Goal: Transaction & Acquisition: Obtain resource

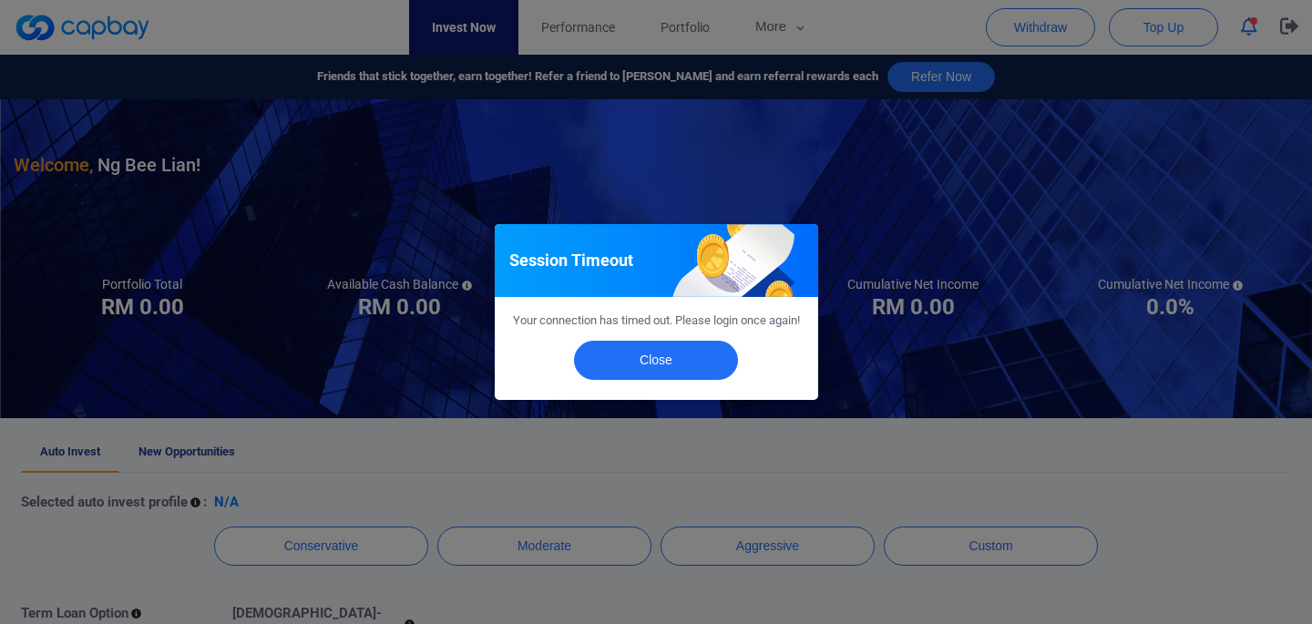
click at [671, 390] on div "Close" at bounding box center [656, 365] width 323 height 70
click at [659, 373] on button "Close" at bounding box center [656, 360] width 164 height 39
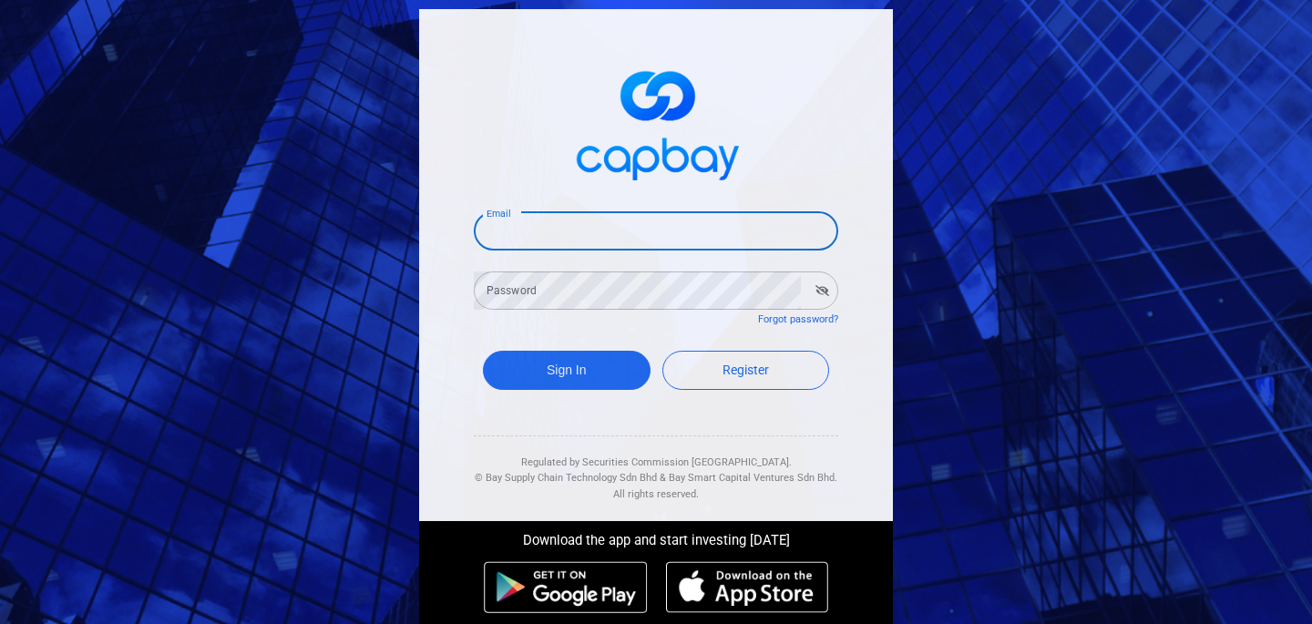
click at [521, 235] on input "Email" at bounding box center [656, 231] width 364 height 38
type input "nblian74@gmail.com"
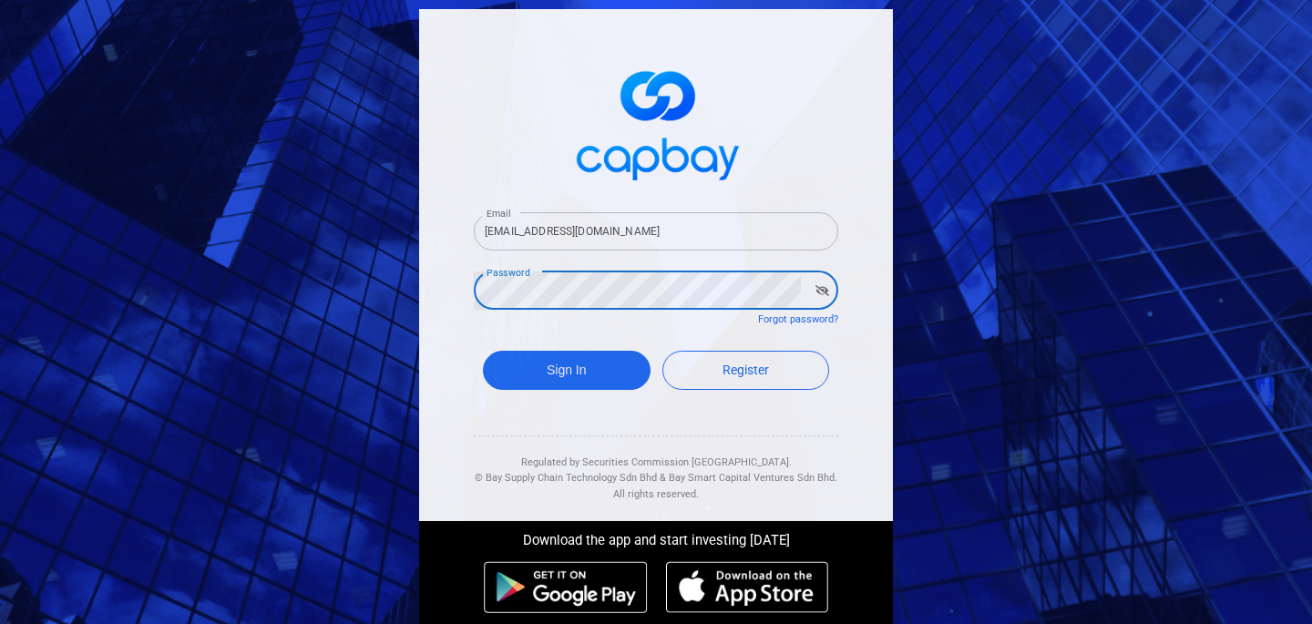
click at [483, 351] on button "Sign In" at bounding box center [567, 370] width 168 height 39
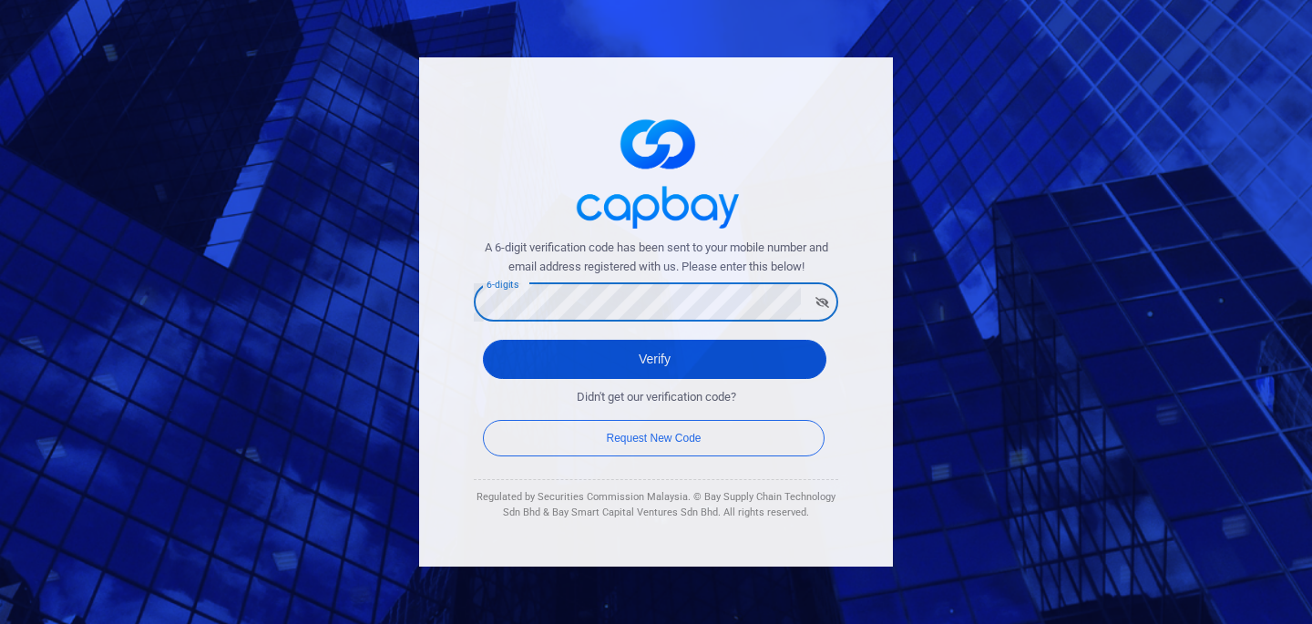
click at [603, 356] on button "Verify" at bounding box center [655, 359] width 344 height 39
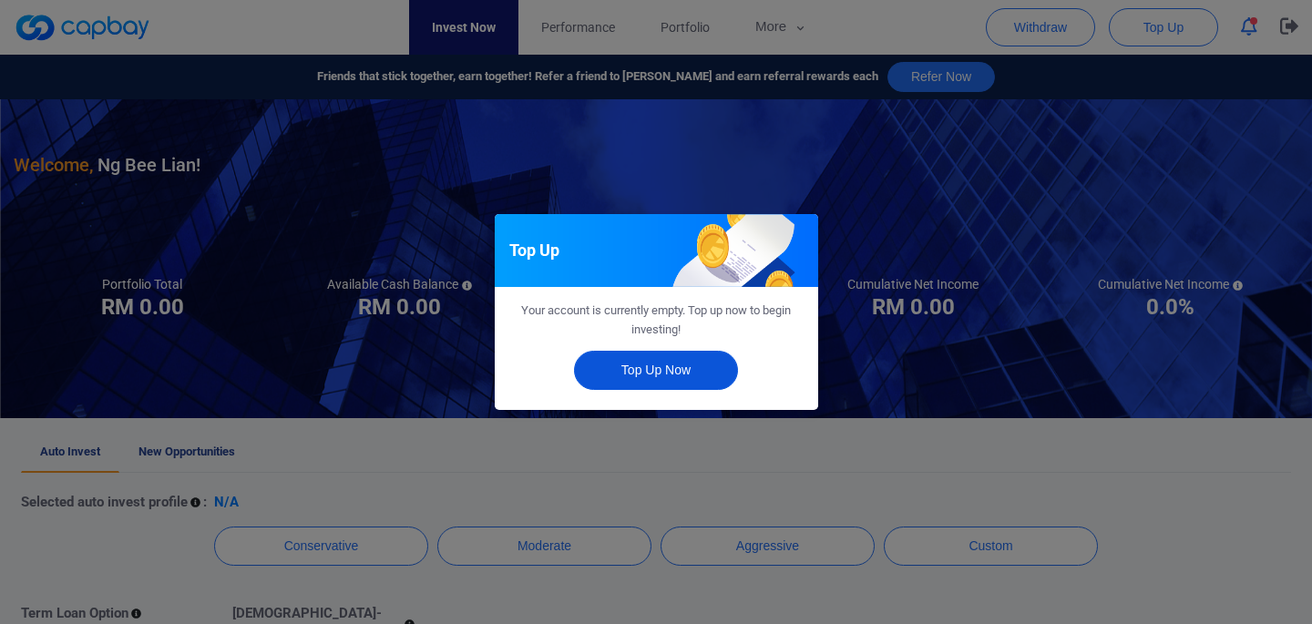
click at [613, 373] on button "Top Up Now" at bounding box center [656, 370] width 164 height 39
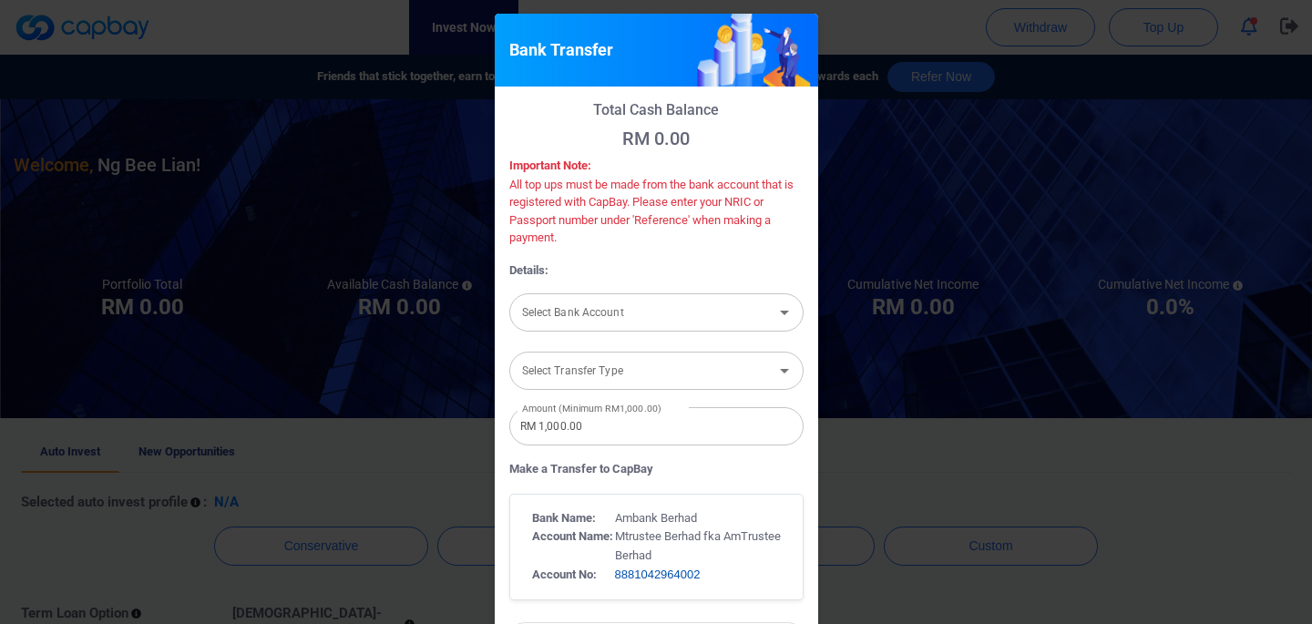
click at [780, 313] on icon "Open" at bounding box center [785, 313] width 22 height 22
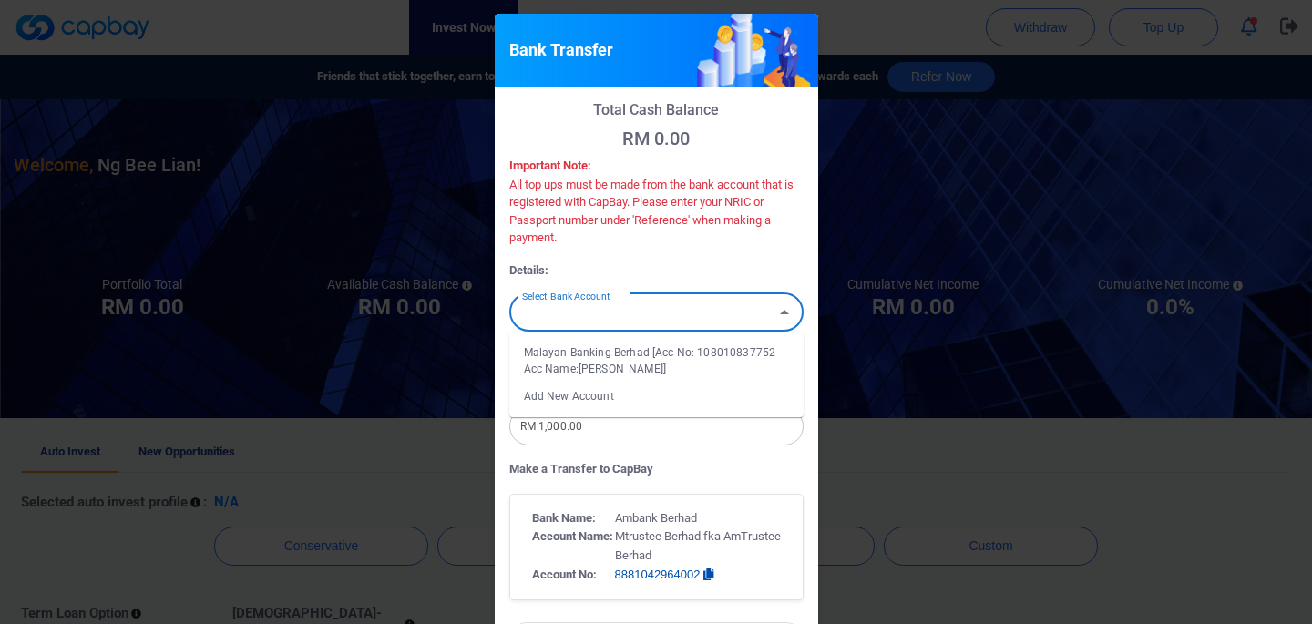
click at [724, 358] on li "Malayan Banking Berhad [Acc No: 108010837752 - Acc Name:Ng Bee Lian]" at bounding box center [656, 361] width 294 height 44
type input "Malayan Banking Berhad [Acc No: 108010837752 - Acc Name:Ng Bee Lian]"
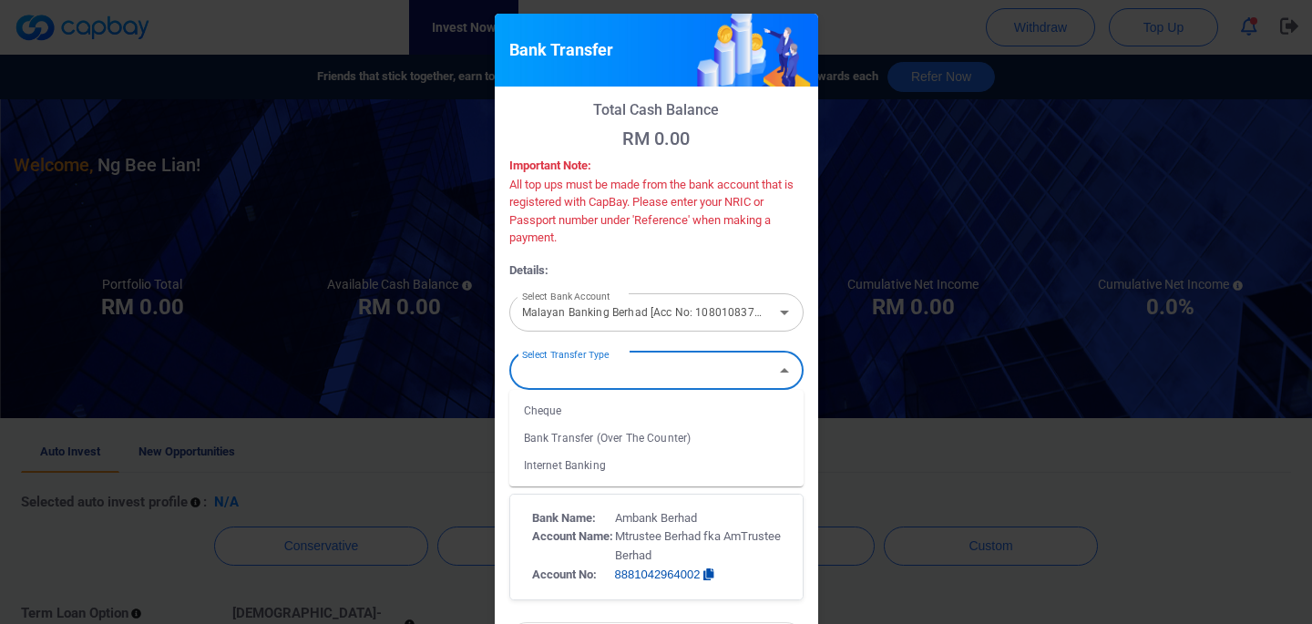
click at [724, 358] on input "Select Transfer Type" at bounding box center [641, 371] width 253 height 34
click at [639, 462] on li "Internet Banking" at bounding box center [656, 465] width 294 height 27
type input "Internet Banking"
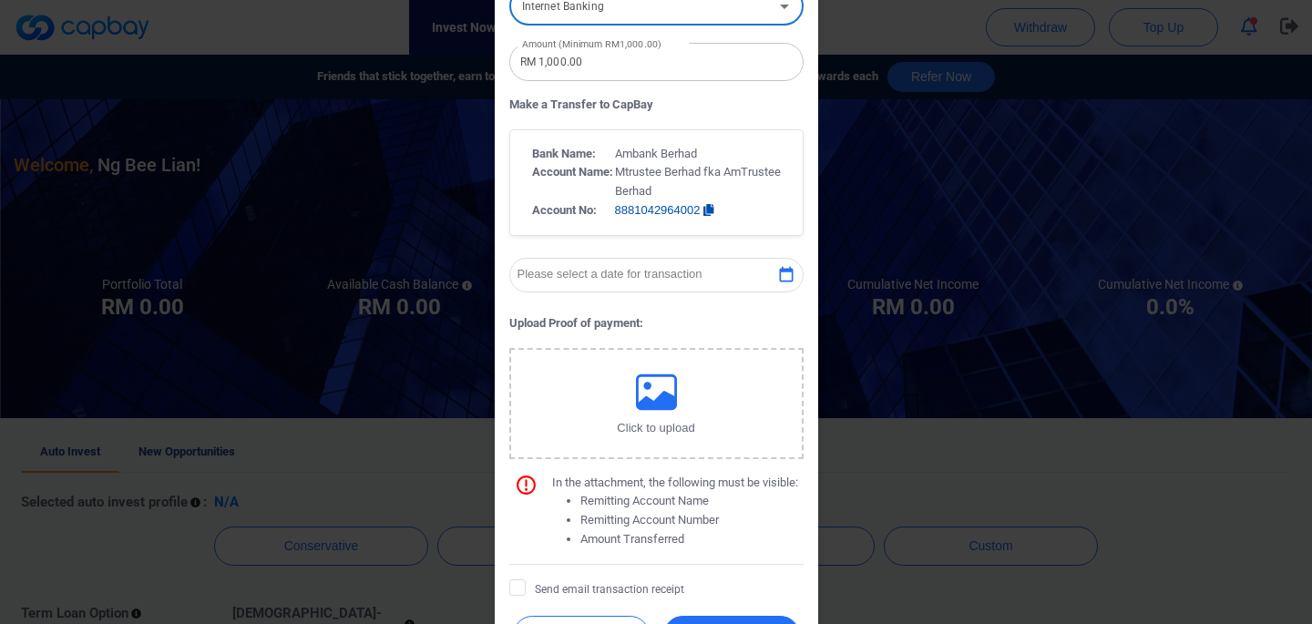
scroll to position [316, 0]
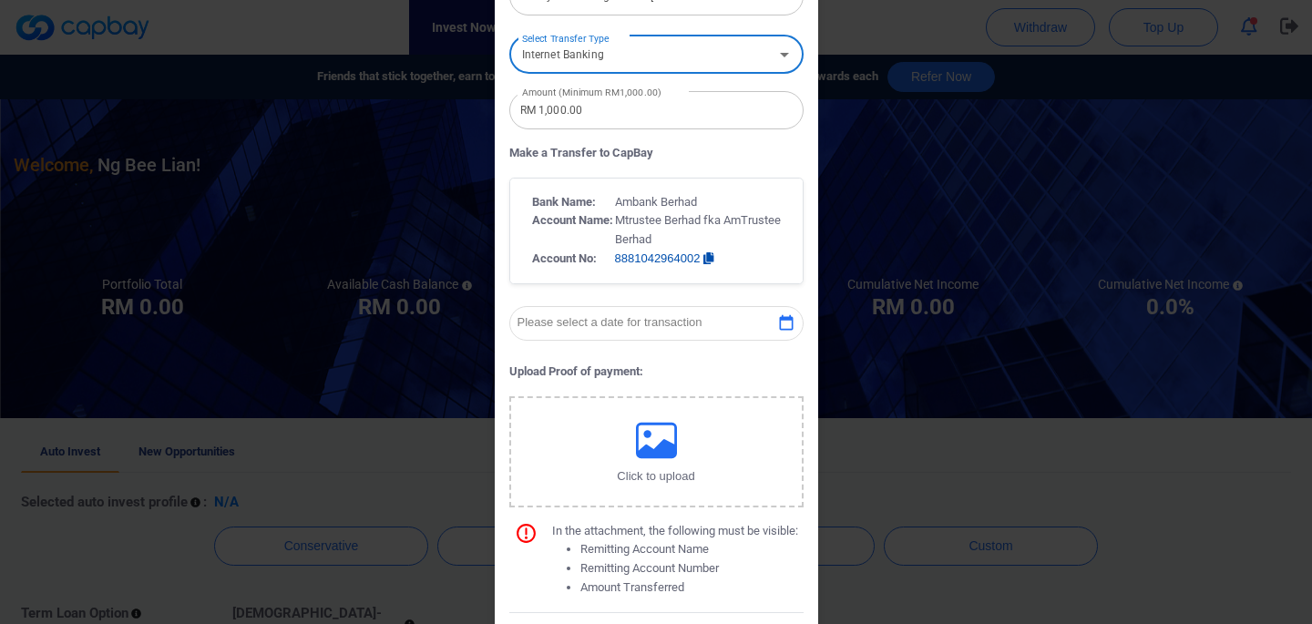
click at [631, 318] on p "Please select a date for transaction" at bounding box center [610, 323] width 185 height 14
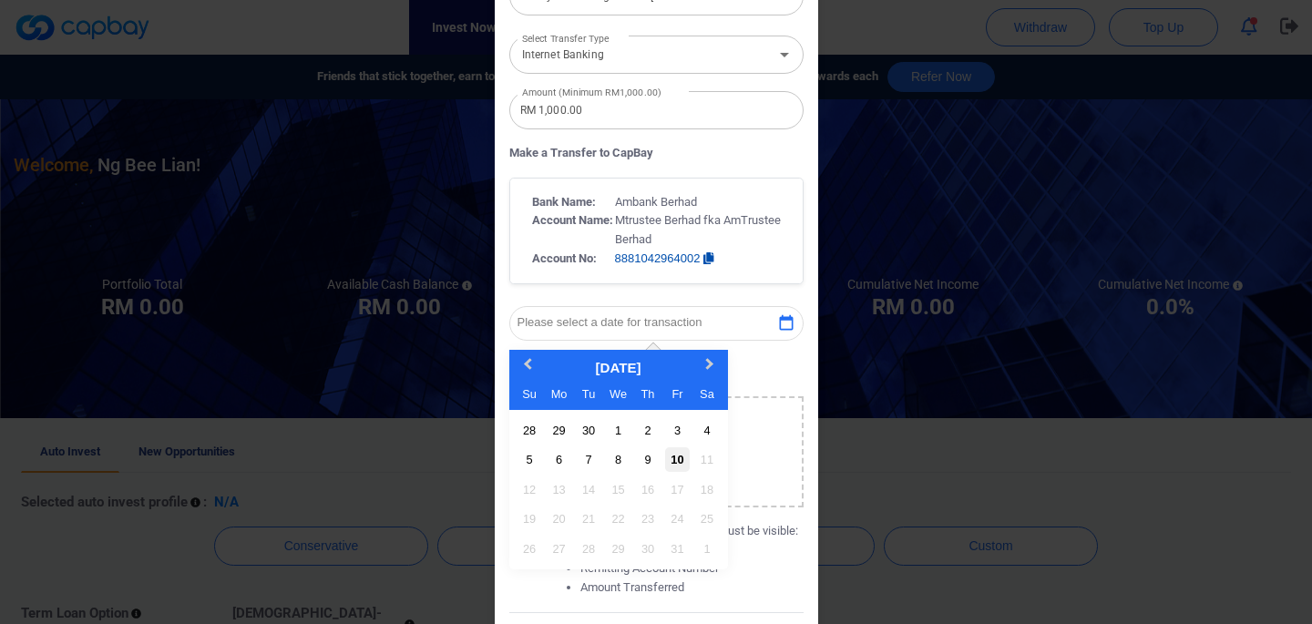
click at [679, 463] on div "10" at bounding box center [677, 459] width 25 height 25
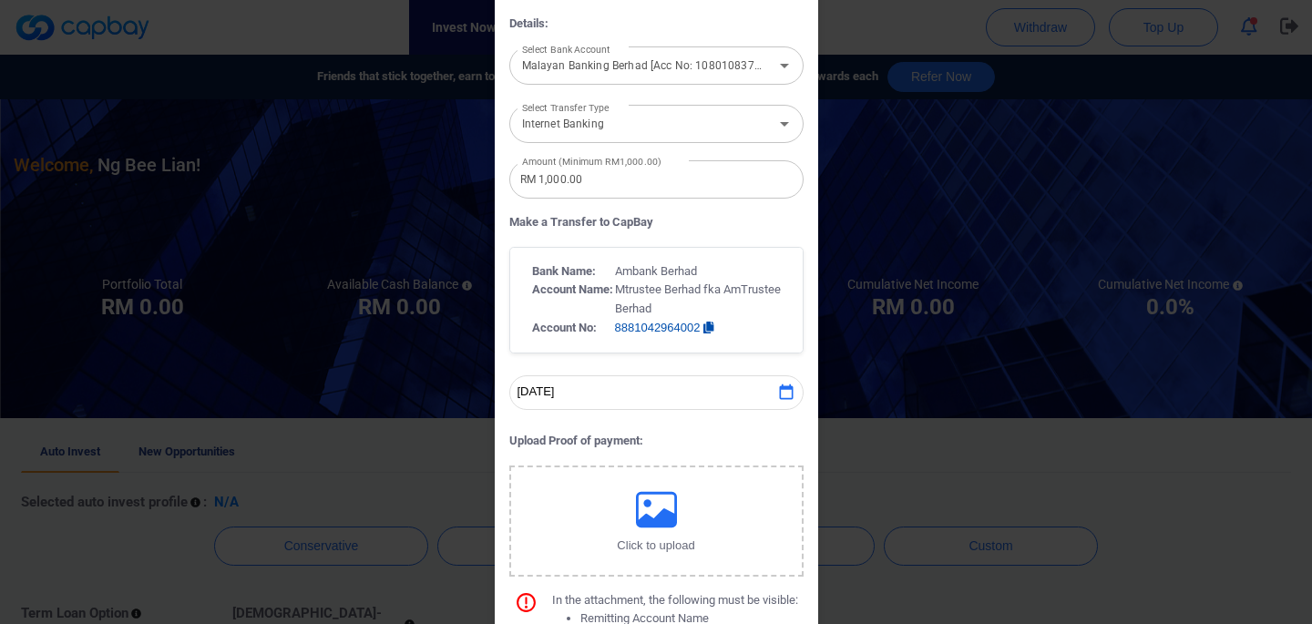
scroll to position [221, 0]
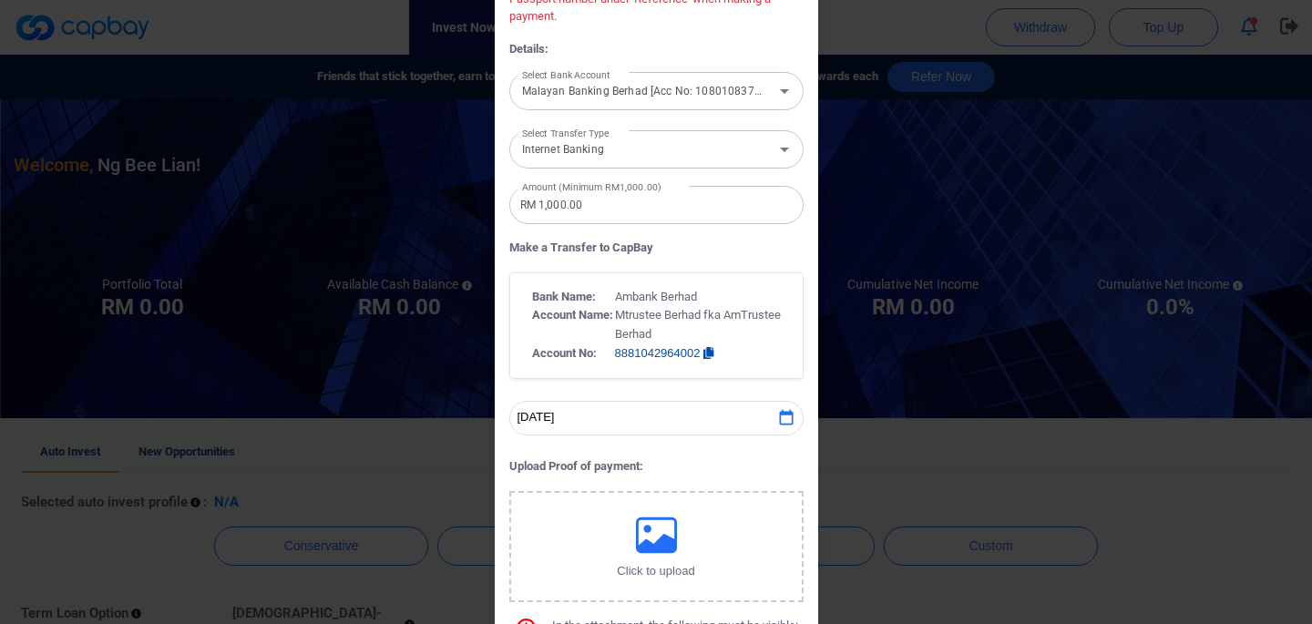
click at [713, 352] on icon "button" at bounding box center [708, 353] width 10 height 12
click at [723, 355] on span "Copied" at bounding box center [734, 353] width 41 height 14
click at [646, 550] on icon "button" at bounding box center [656, 535] width 41 height 36
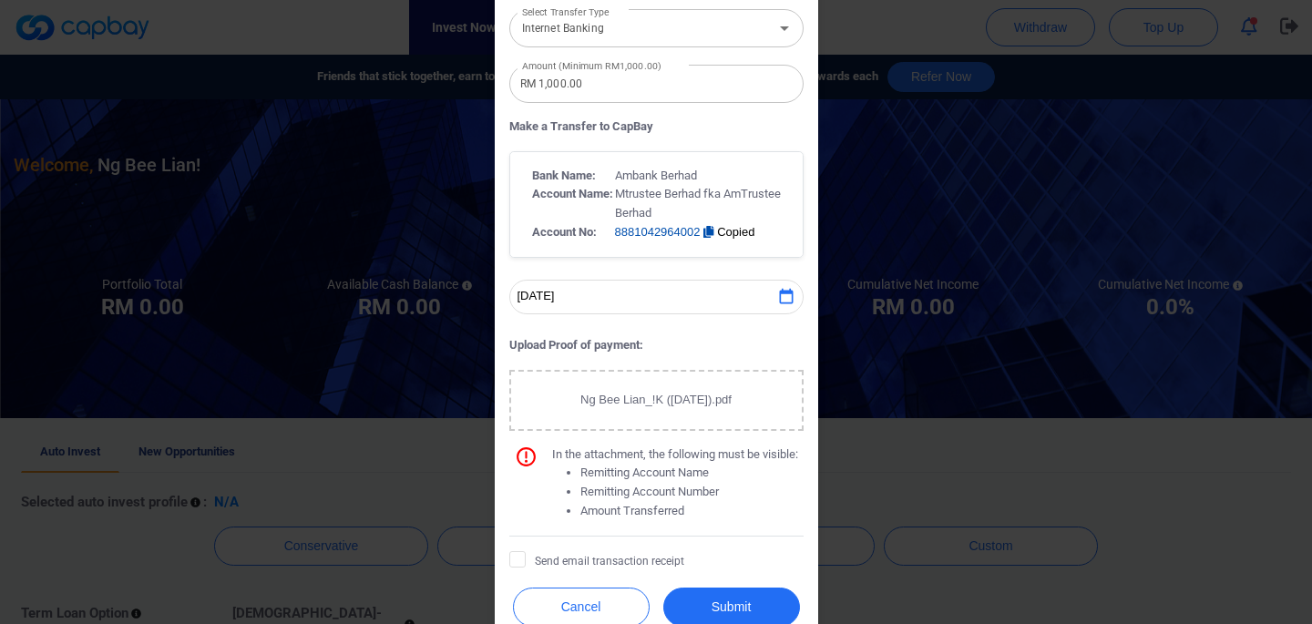
scroll to position [378, 0]
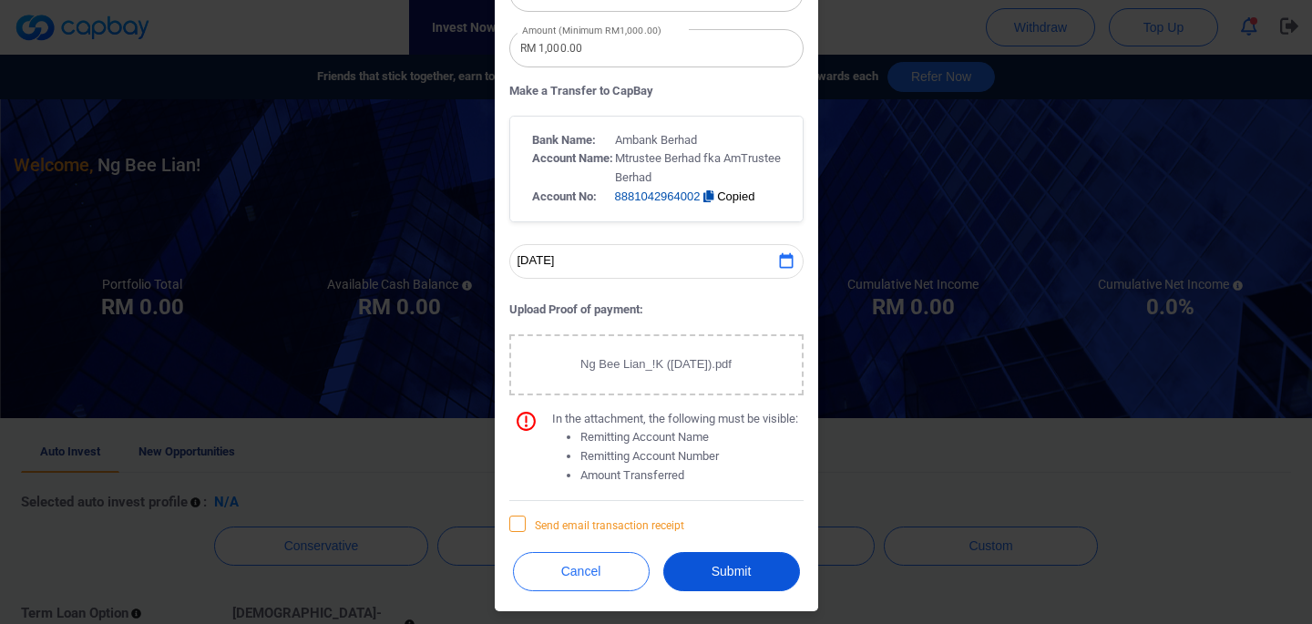
drag, startPoint x: 731, startPoint y: 570, endPoint x: 512, endPoint y: 524, distance: 223.4
click at [512, 524] on div "Bank Transfer Total Cash Balance RM 0.00 Important Note: All top ups must be ma…" at bounding box center [656, 124] width 323 height 976
click at [512, 524] on icon at bounding box center [517, 523] width 15 height 15
click at [0, 0] on input "Send email transaction receipt" at bounding box center [0, 0] width 0 height 0
click at [713, 585] on button "Submit" at bounding box center [731, 571] width 137 height 39
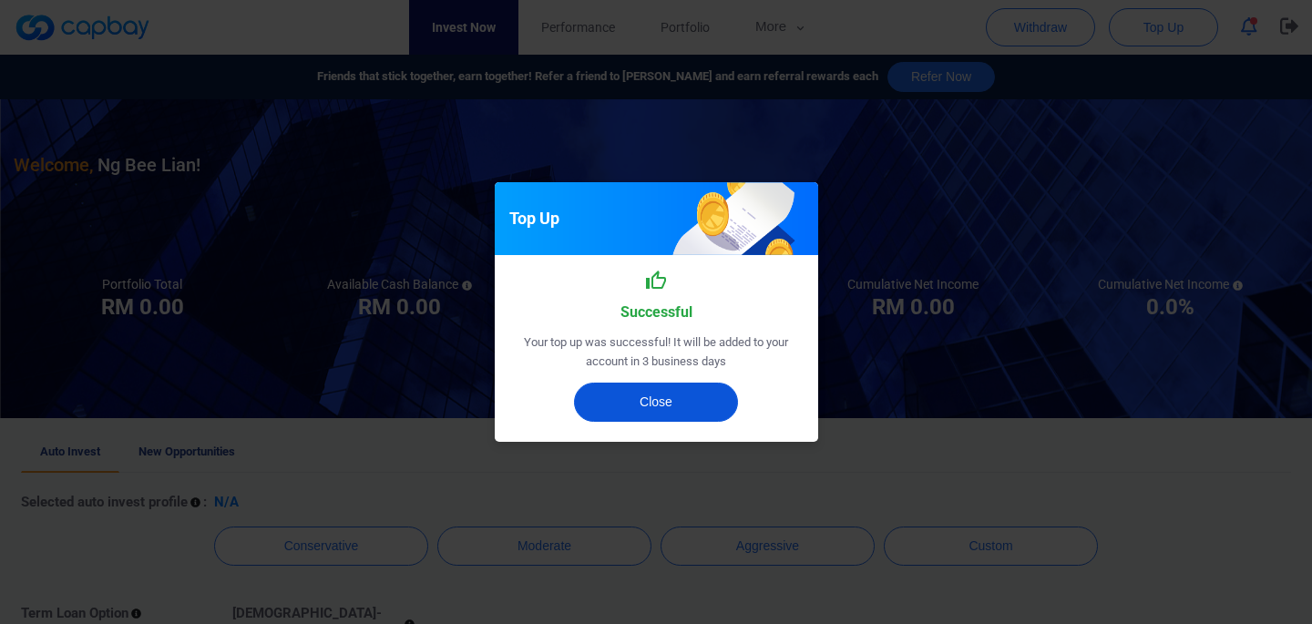
click at [663, 405] on button "Close" at bounding box center [656, 402] width 164 height 39
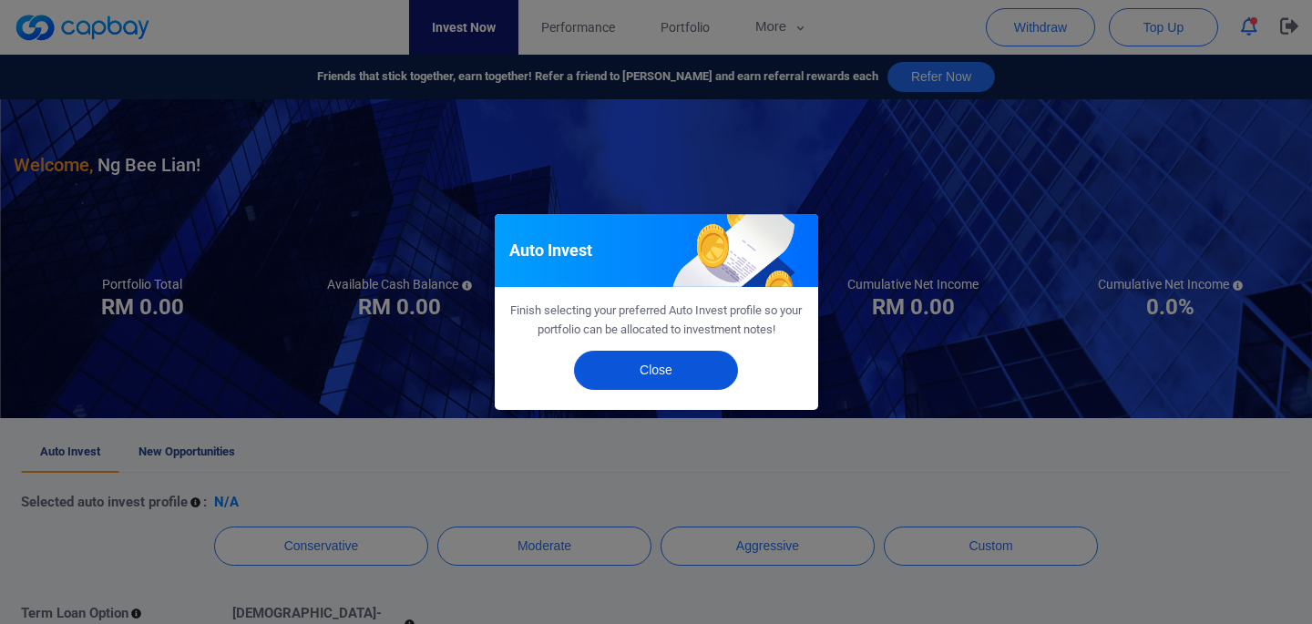
click at [663, 359] on button "Close" at bounding box center [656, 370] width 164 height 39
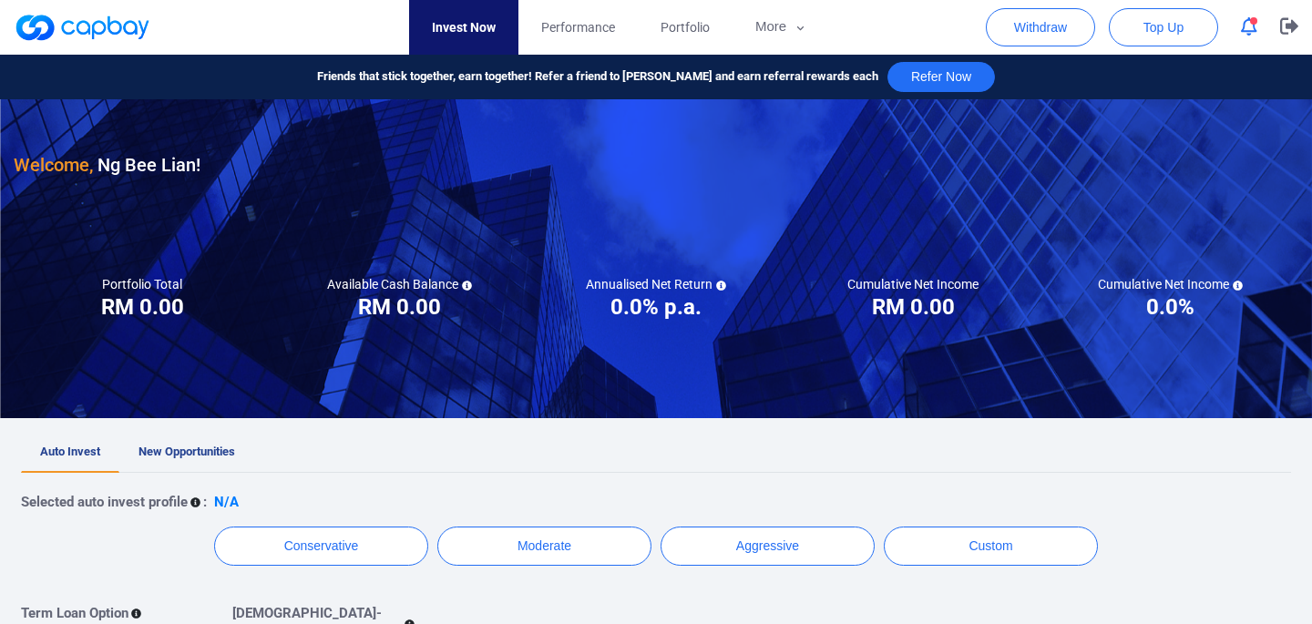
click at [469, 21] on link "Invest Now" at bounding box center [463, 27] width 109 height 55
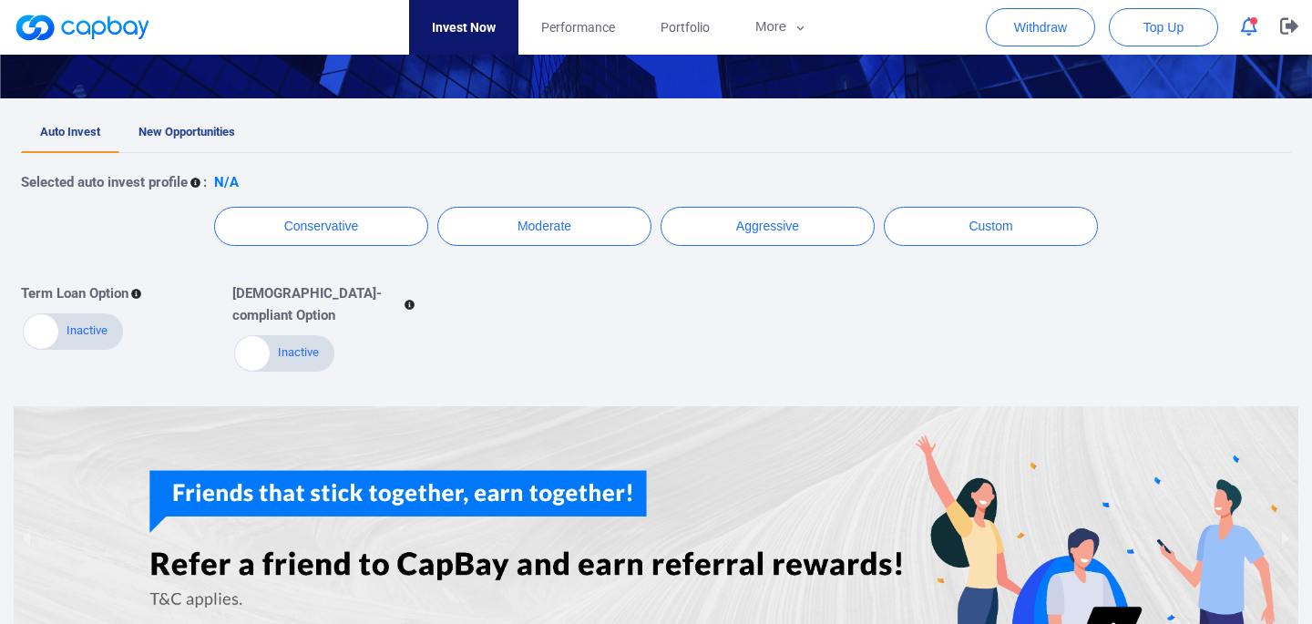
scroll to position [325, 0]
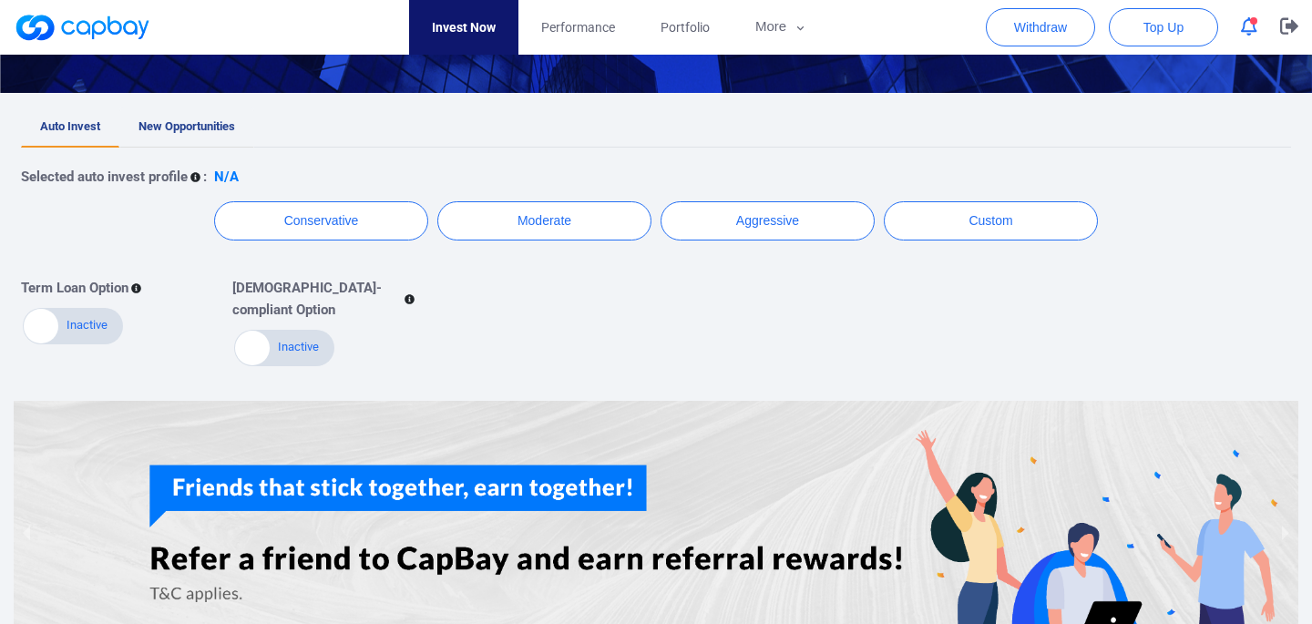
click at [195, 130] on span "New Opportunities" at bounding box center [187, 126] width 97 height 14
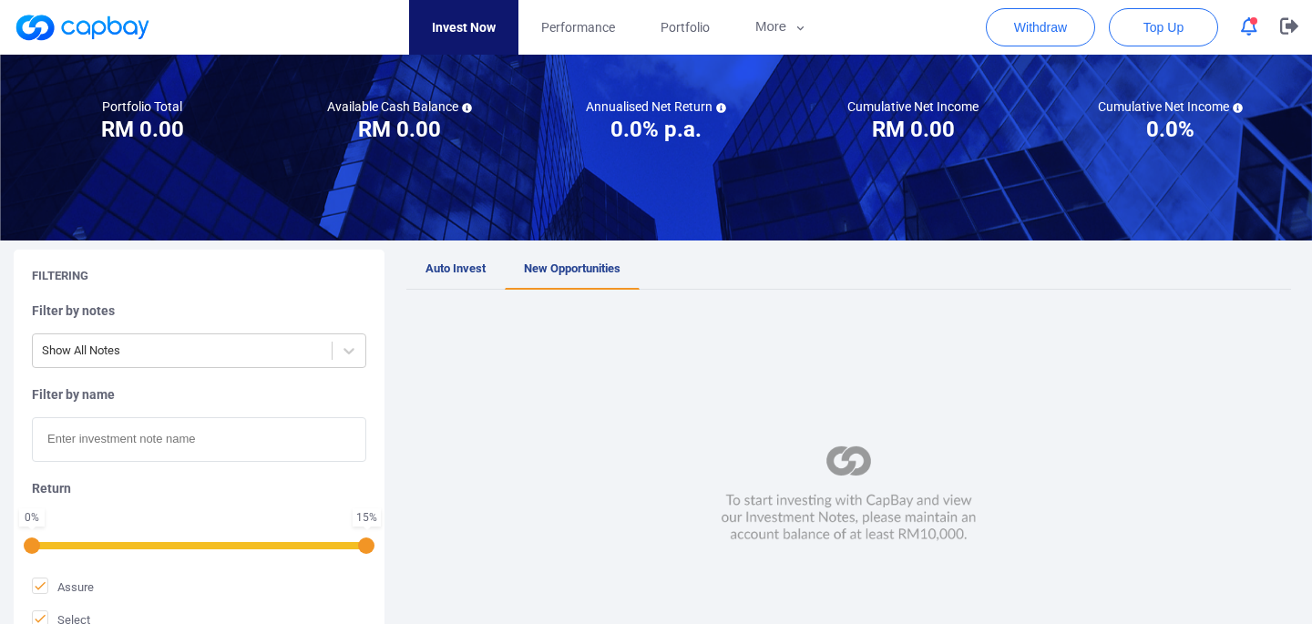
scroll to position [129, 0]
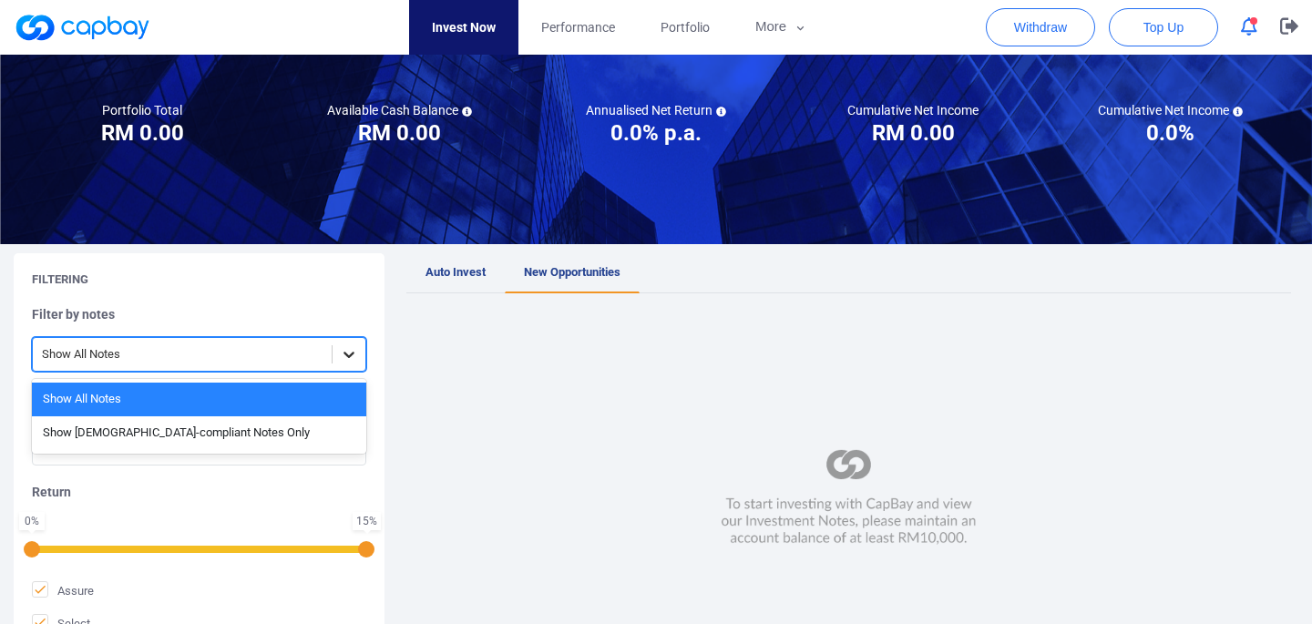
click at [344, 360] on icon at bounding box center [349, 354] width 18 height 18
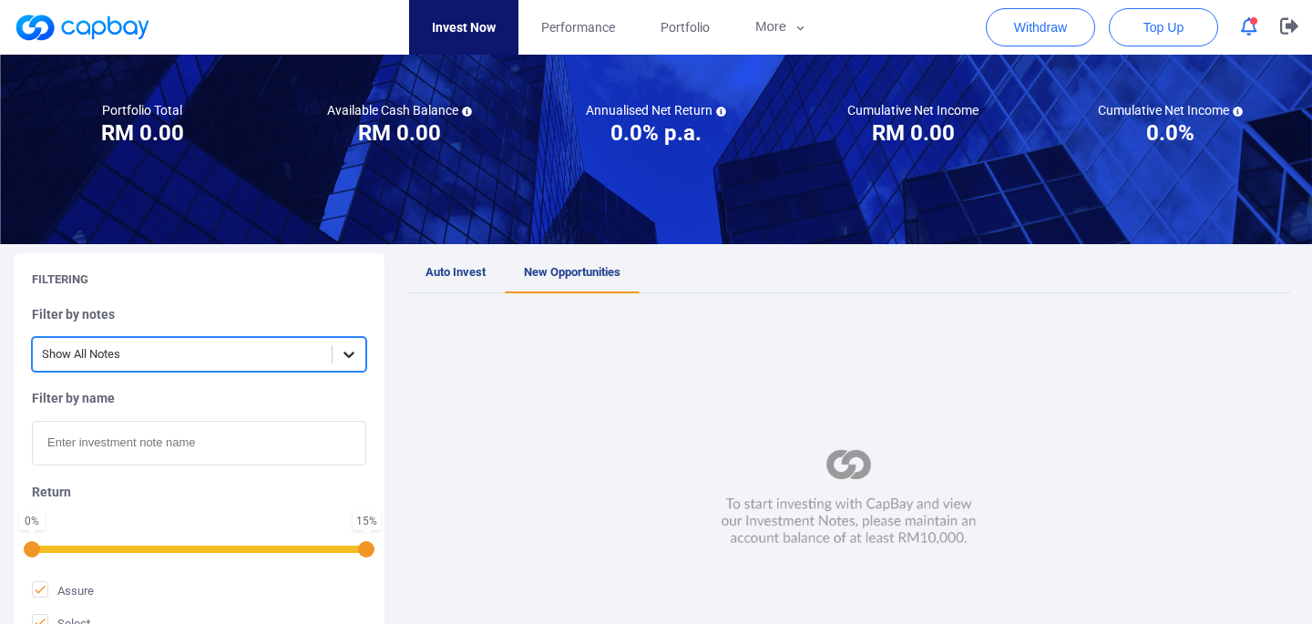
click at [344, 360] on icon at bounding box center [349, 354] width 18 height 18
click at [564, 277] on span "New Opportunities" at bounding box center [572, 272] width 97 height 14
click at [439, 258] on link "Auto Invest" at bounding box center [455, 273] width 98 height 40
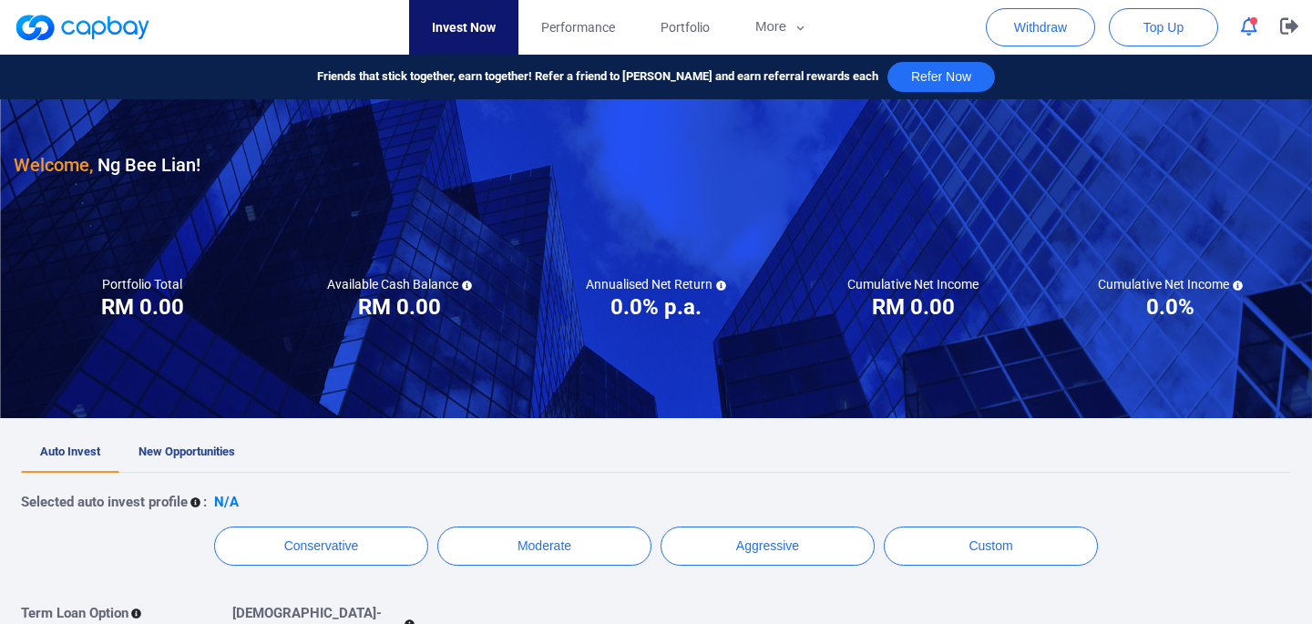
click at [467, 43] on link "Invest Now" at bounding box center [463, 27] width 109 height 55
click at [571, 32] on span "Performance" at bounding box center [578, 27] width 74 height 20
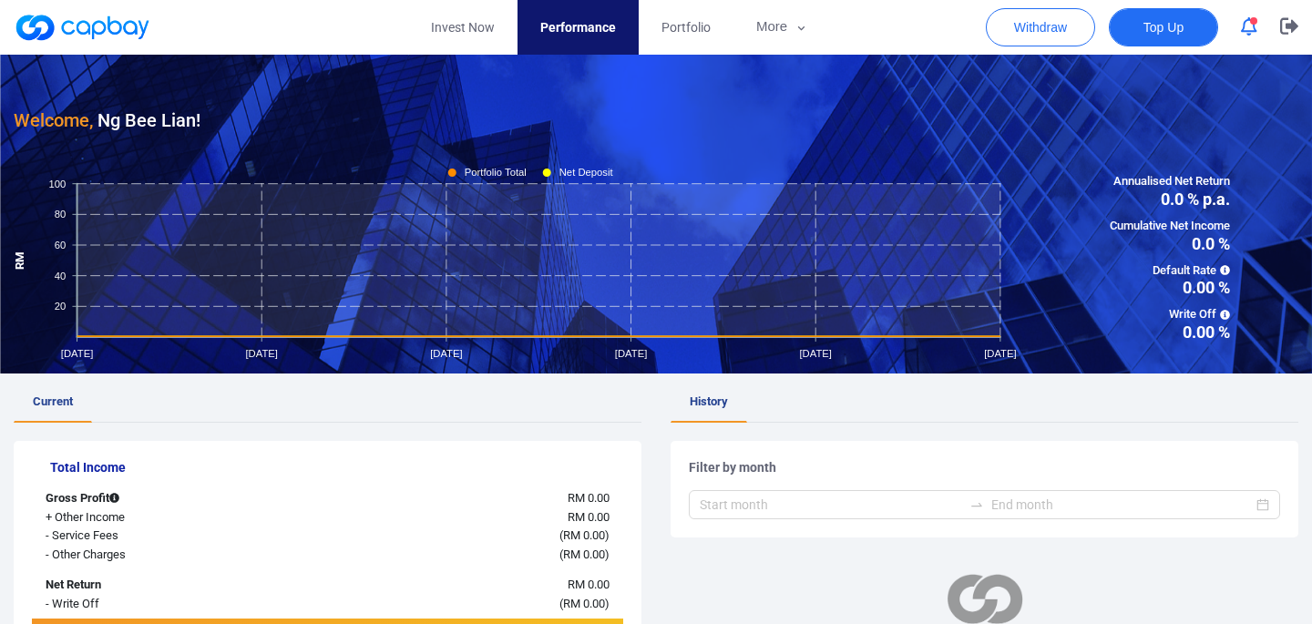
click at [1167, 40] on button "Top Up" at bounding box center [1163, 27] width 109 height 38
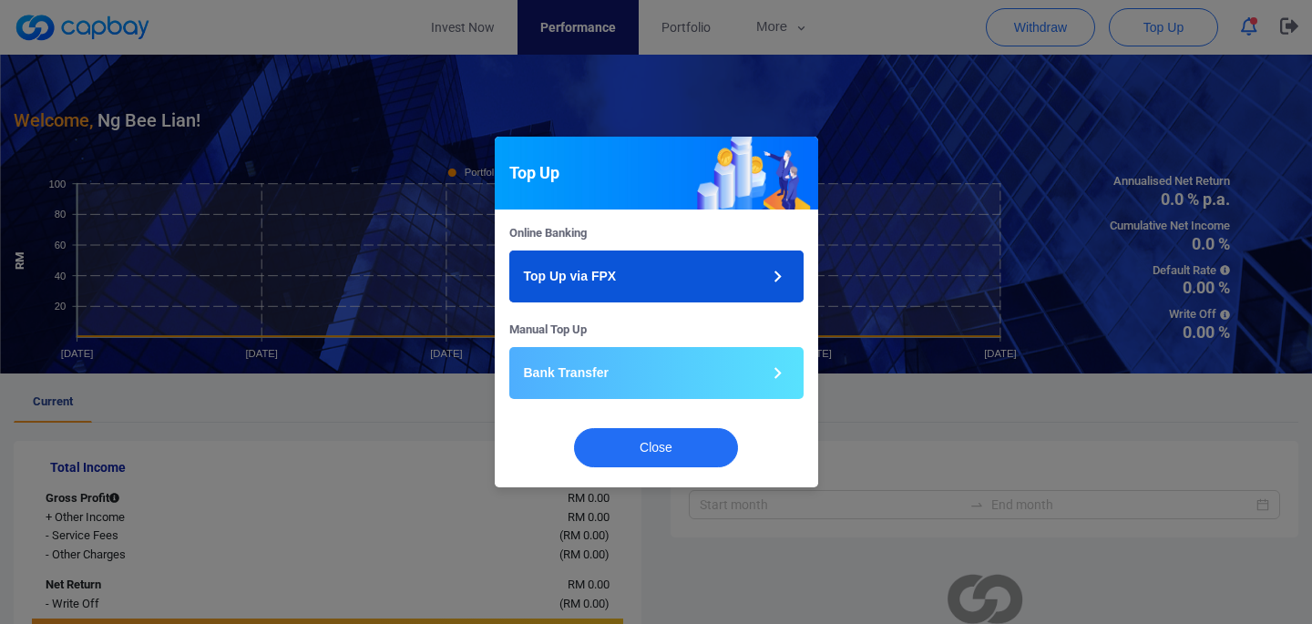
click at [784, 271] on icon "button" at bounding box center [777, 276] width 23 height 23
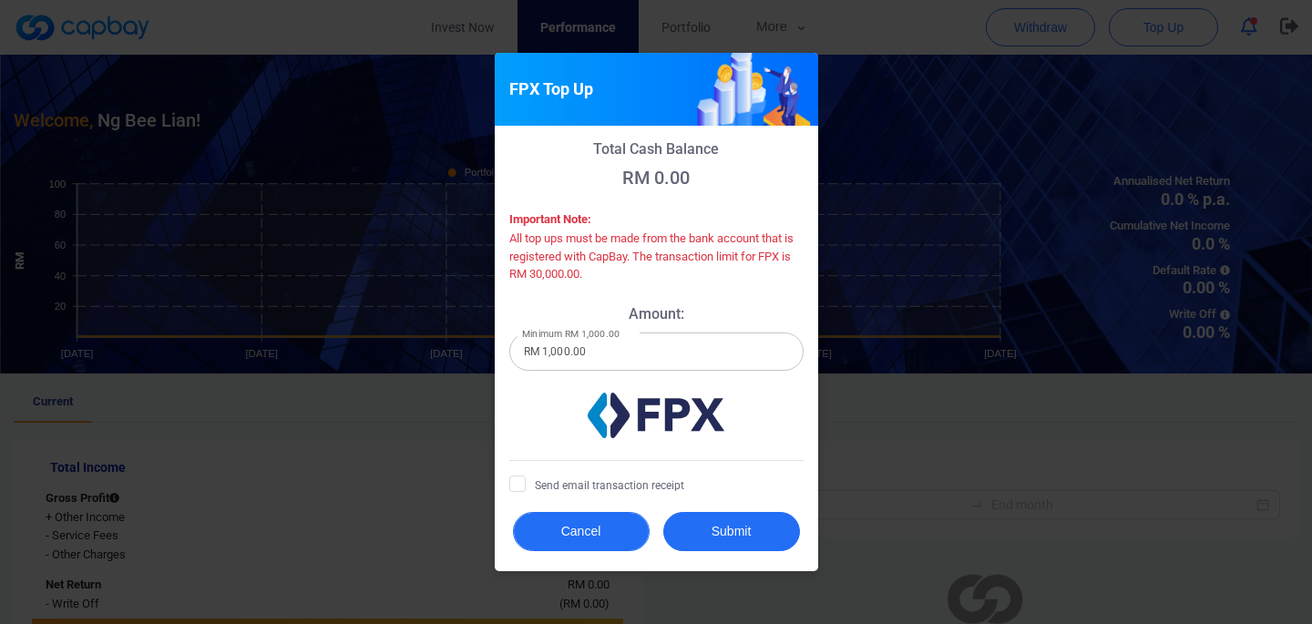
click at [573, 528] on button "Cancel" at bounding box center [581, 531] width 137 height 39
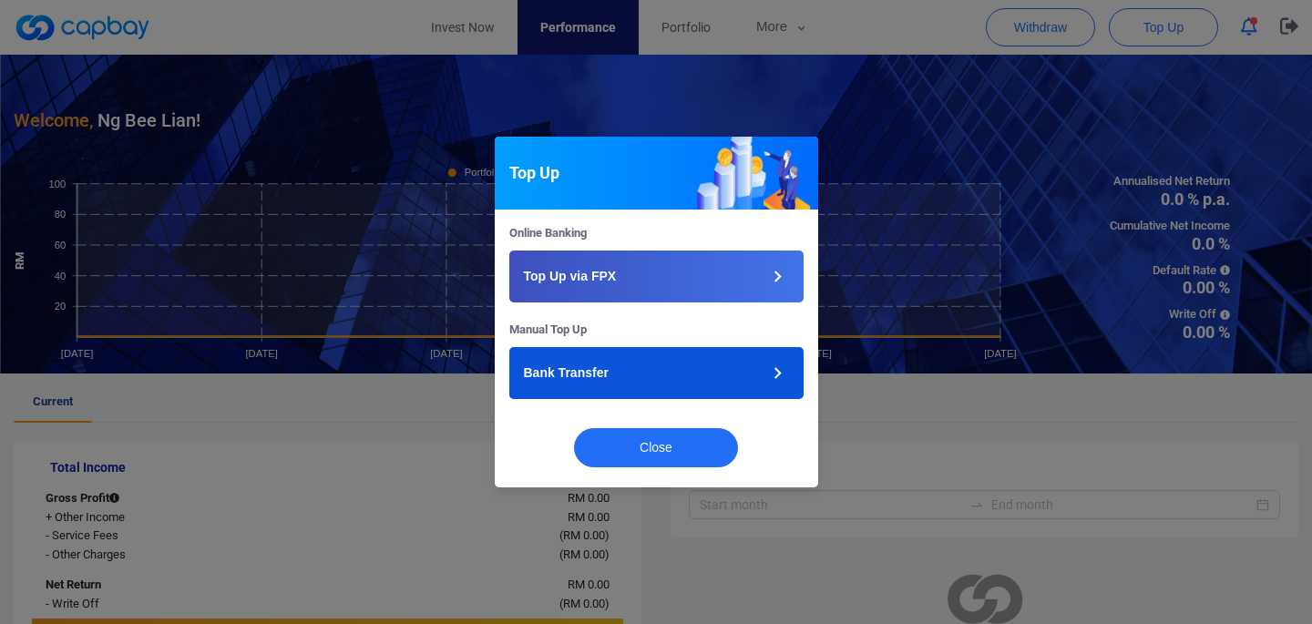
click at [657, 367] on button "Bank Transfer" at bounding box center [656, 373] width 294 height 52
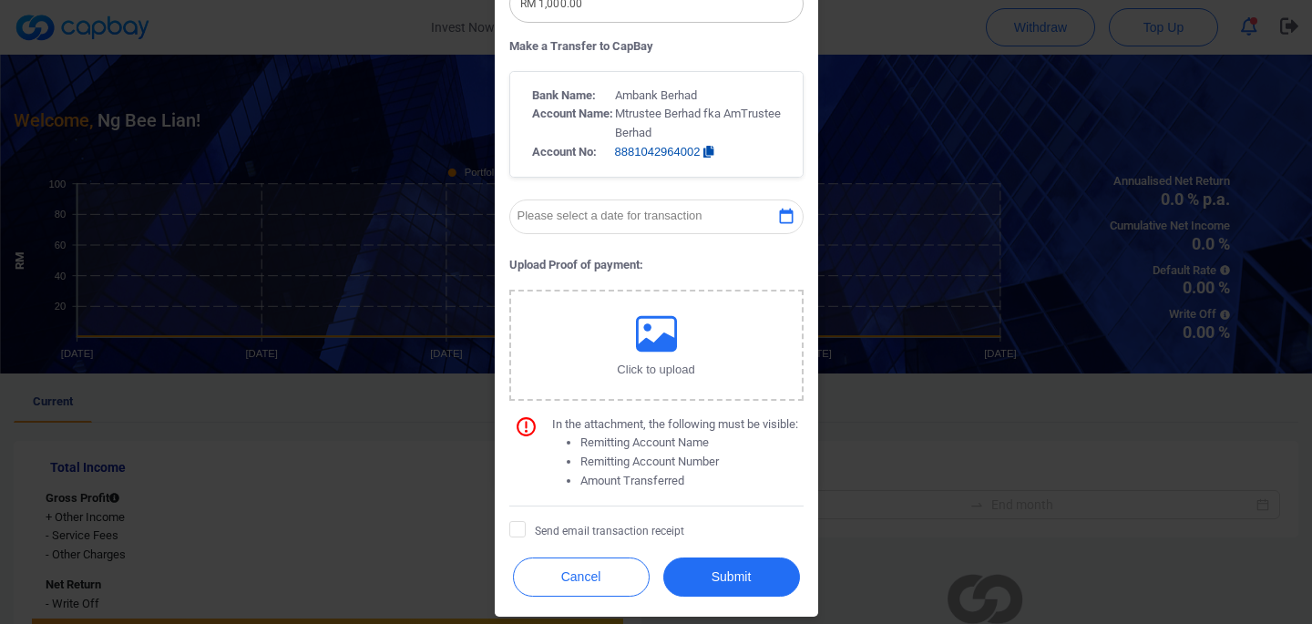
scroll to position [428, 0]
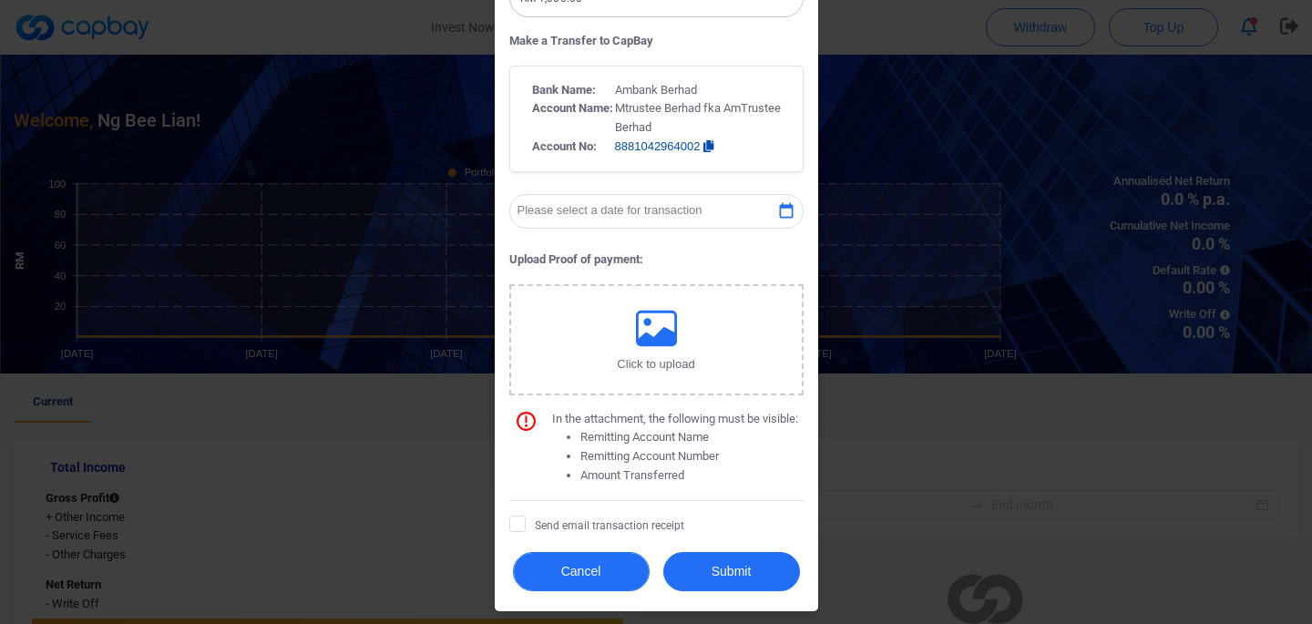
click at [614, 570] on button "Cancel" at bounding box center [581, 571] width 137 height 39
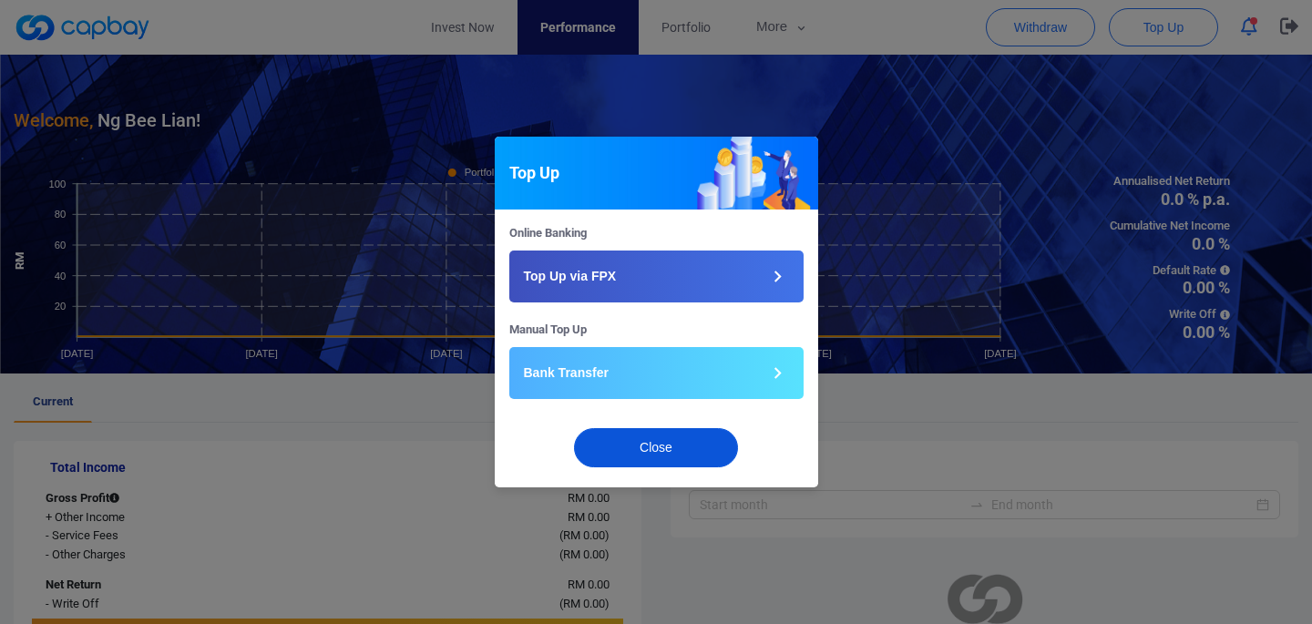
click at [629, 454] on button "Close" at bounding box center [656, 447] width 164 height 39
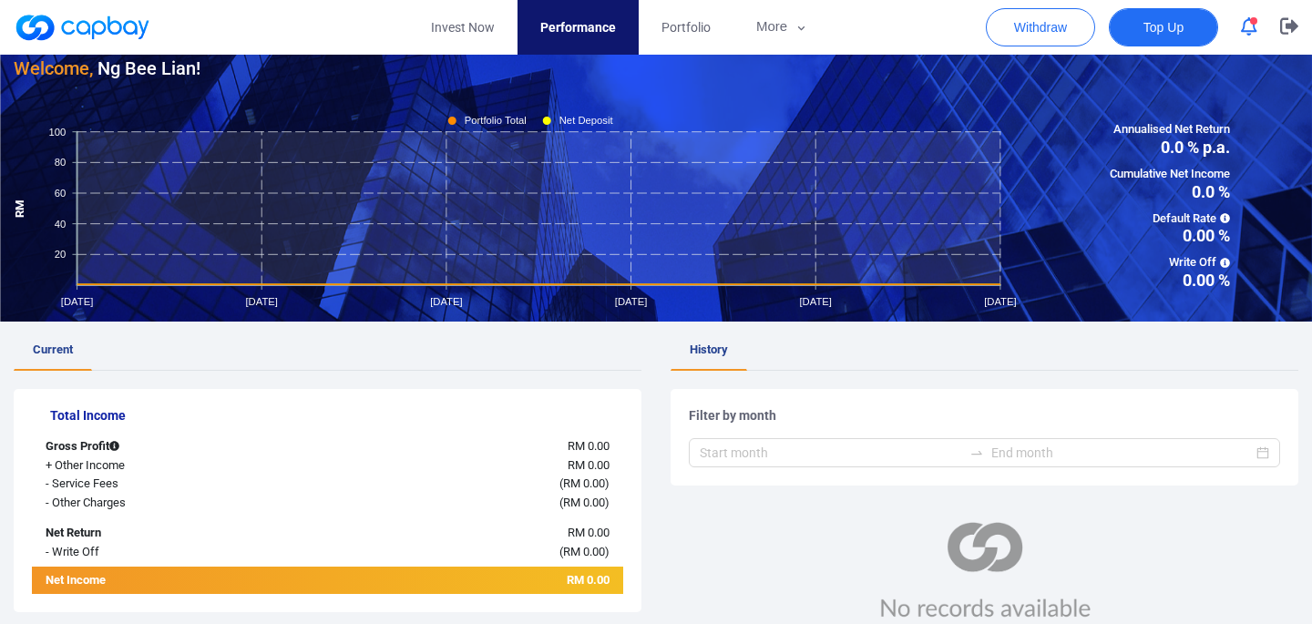
scroll to position [0, 0]
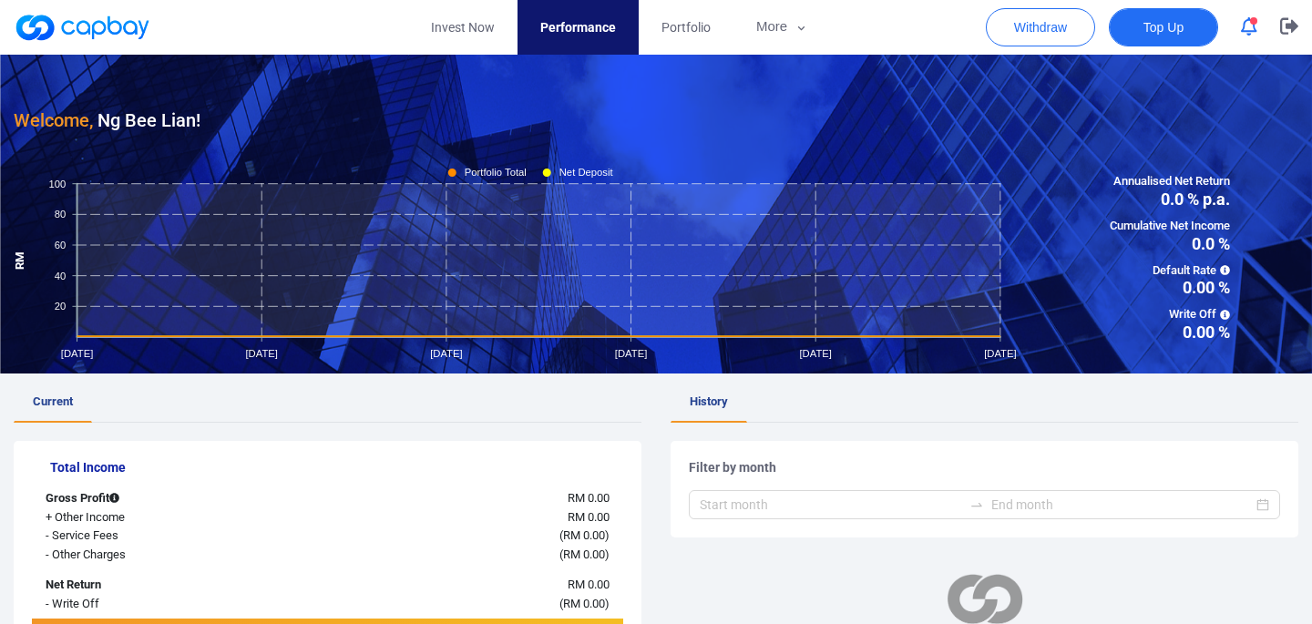
click at [1144, 27] on span "Top Up" at bounding box center [1164, 27] width 40 height 18
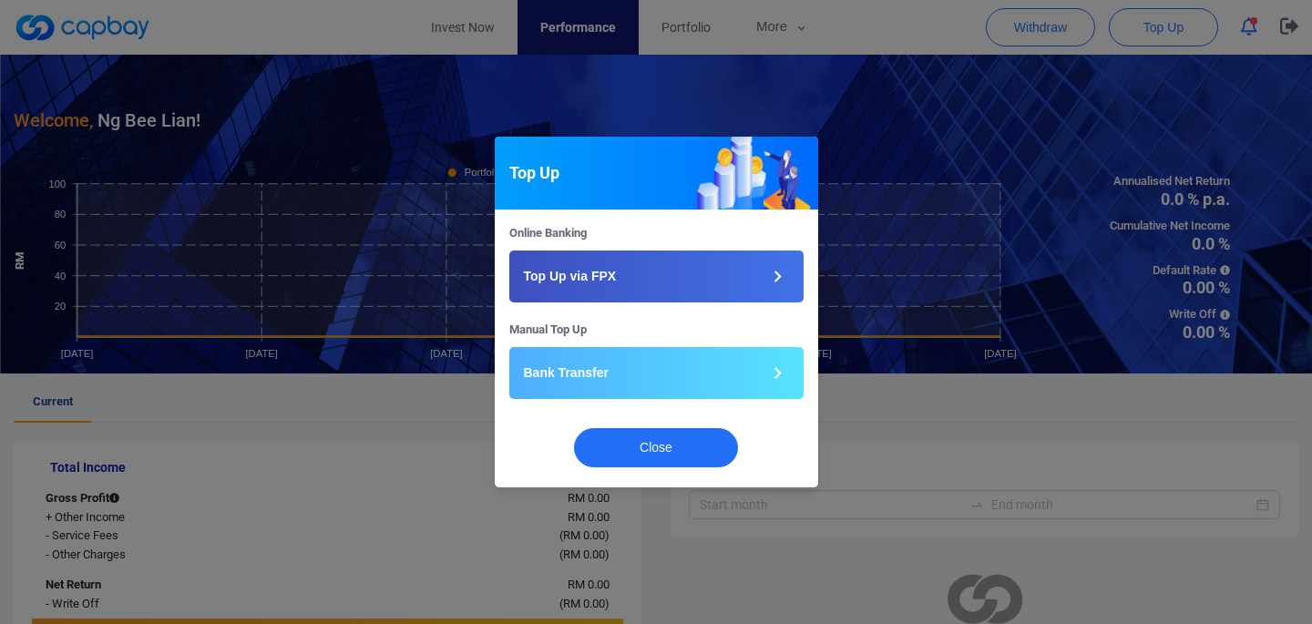
click at [930, 395] on div "Top Up Online Banking Top Up via FPX Manual Top Up Bank Transfer Close" at bounding box center [656, 312] width 1312 height 624
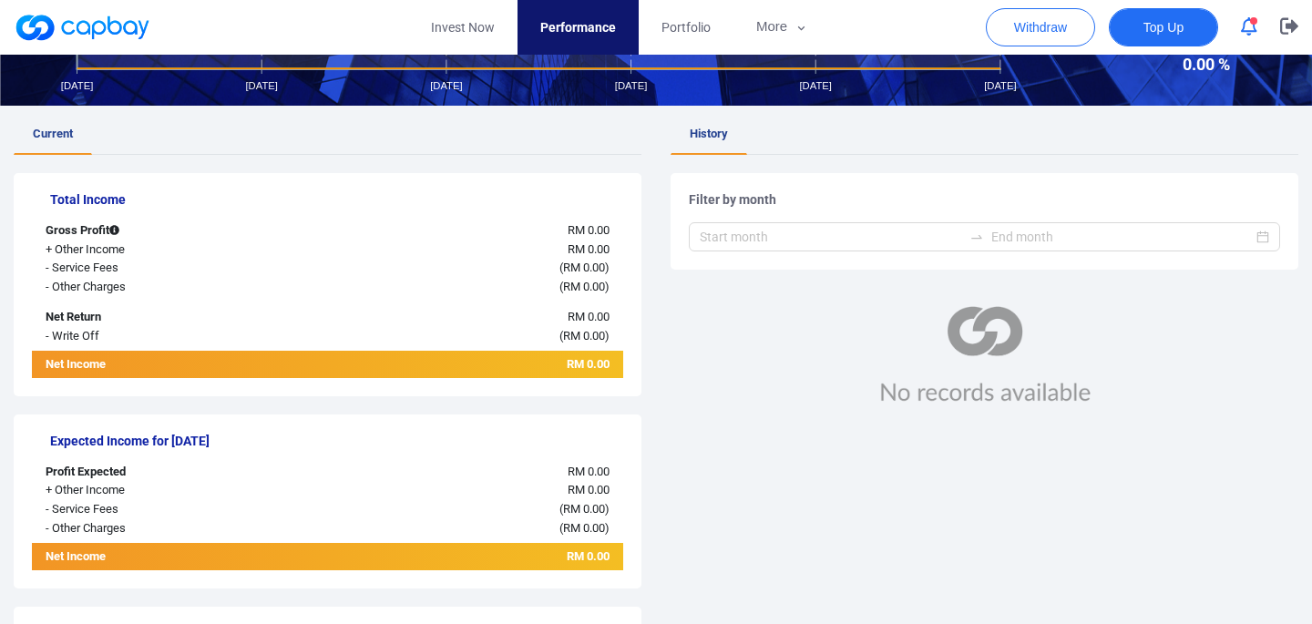
scroll to position [249, 0]
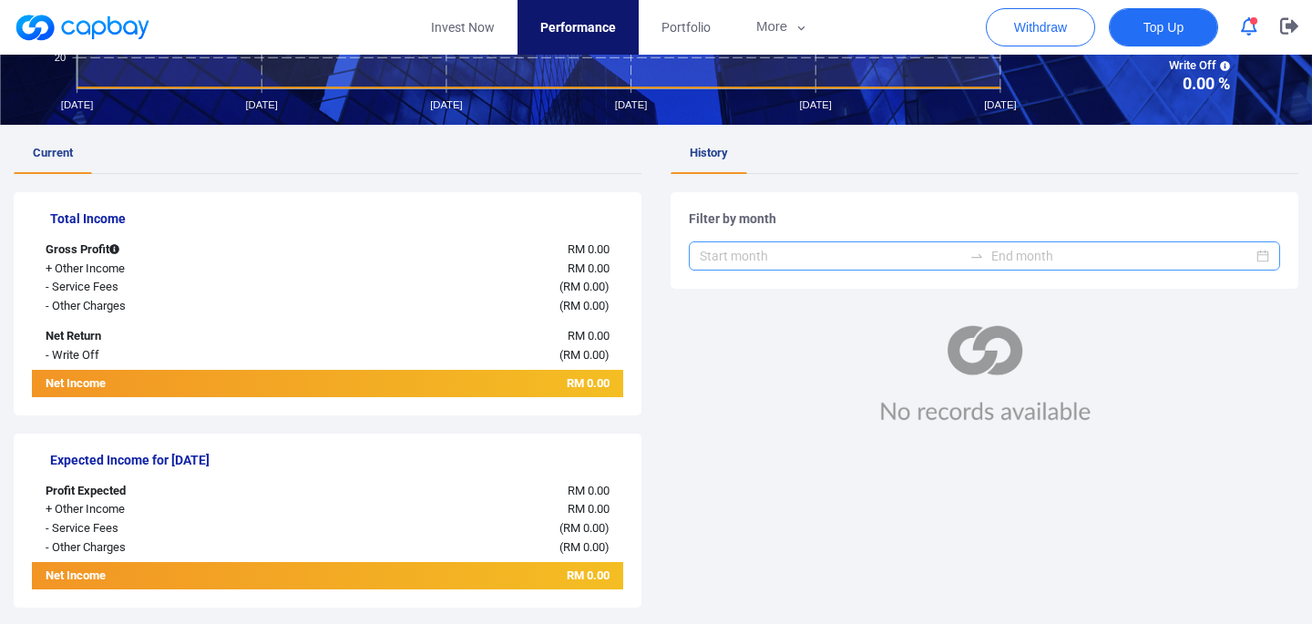
click at [1267, 255] on div at bounding box center [984, 255] width 591 height 29
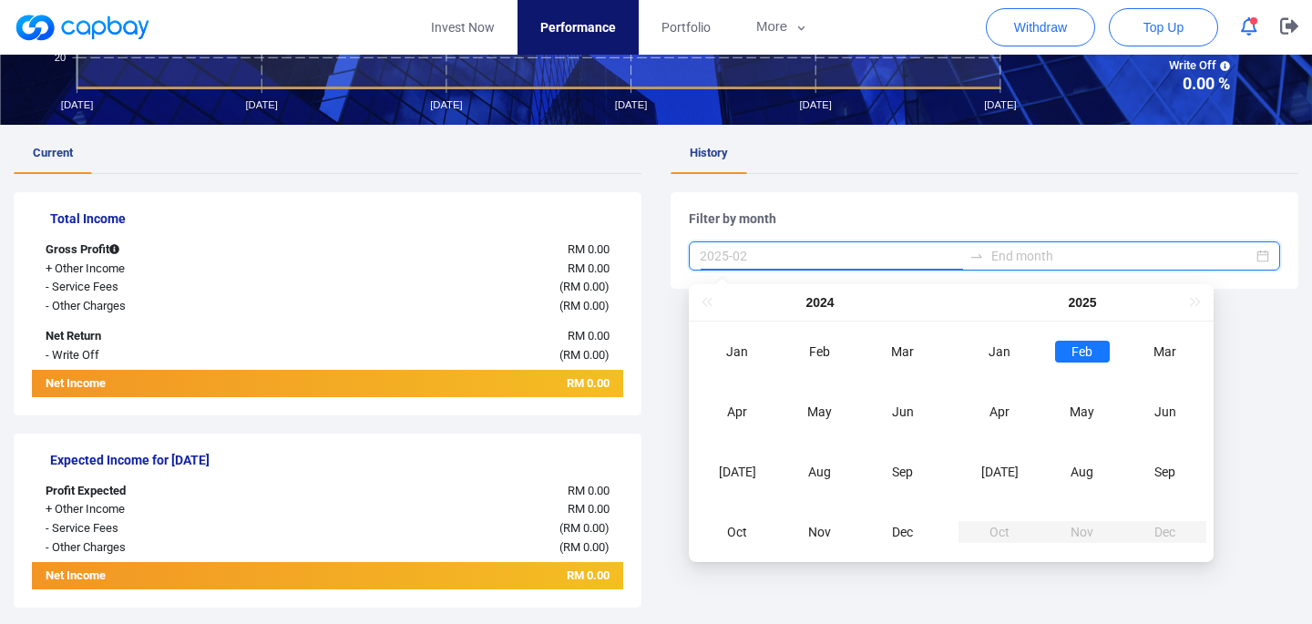
type input "2025-03"
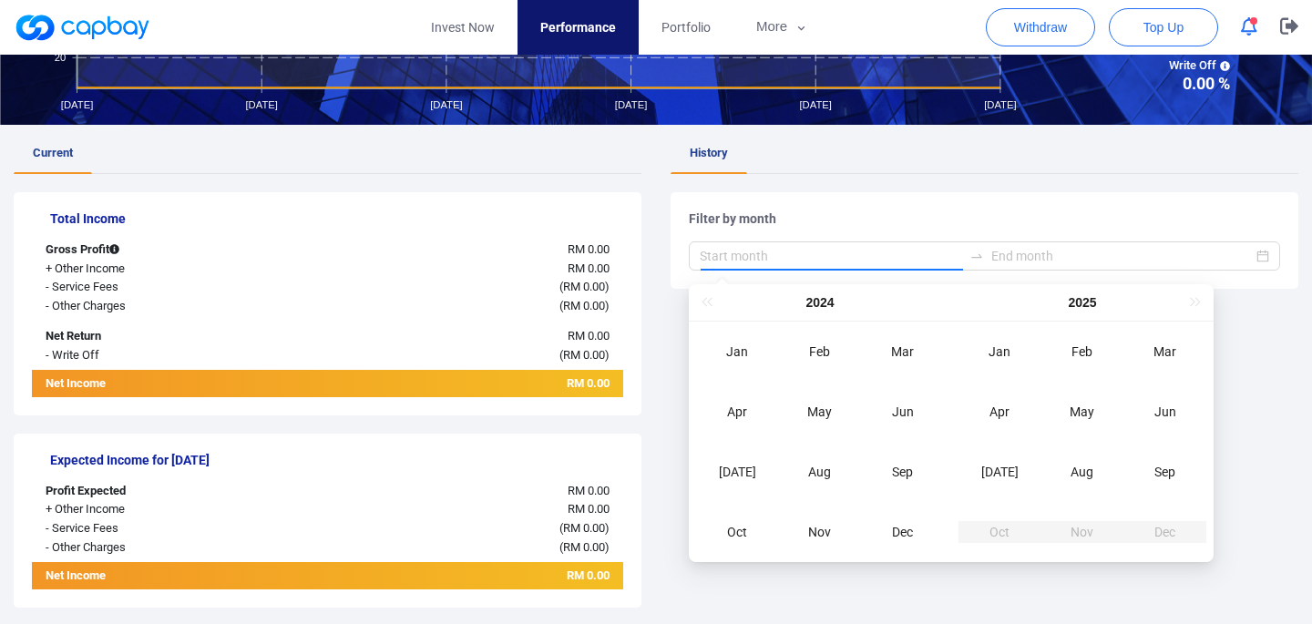
click at [1275, 397] on div at bounding box center [985, 374] width 628 height 98
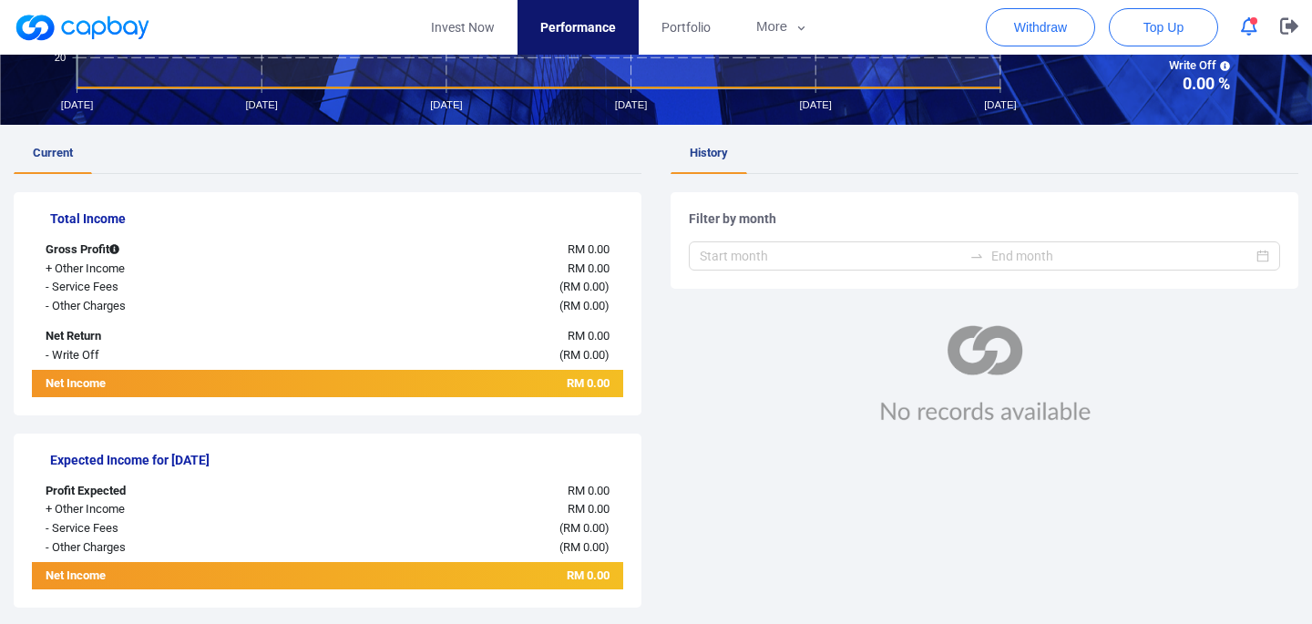
scroll to position [0, 0]
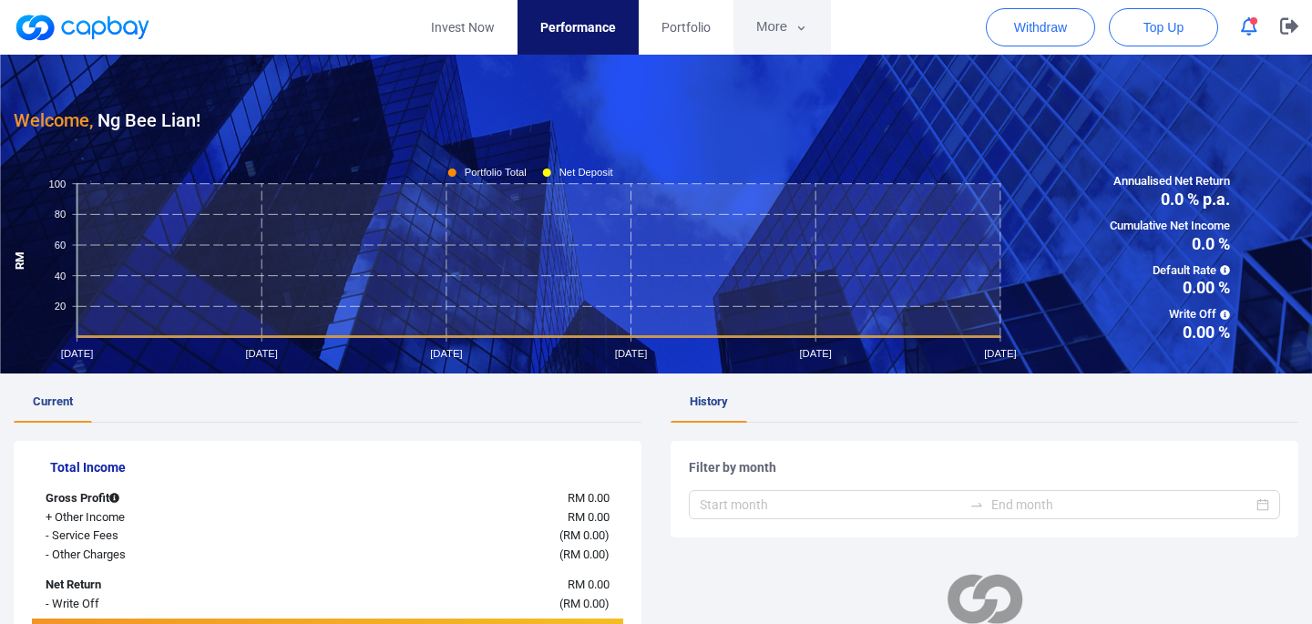
click at [800, 29] on icon "button" at bounding box center [802, 28] width 14 height 16
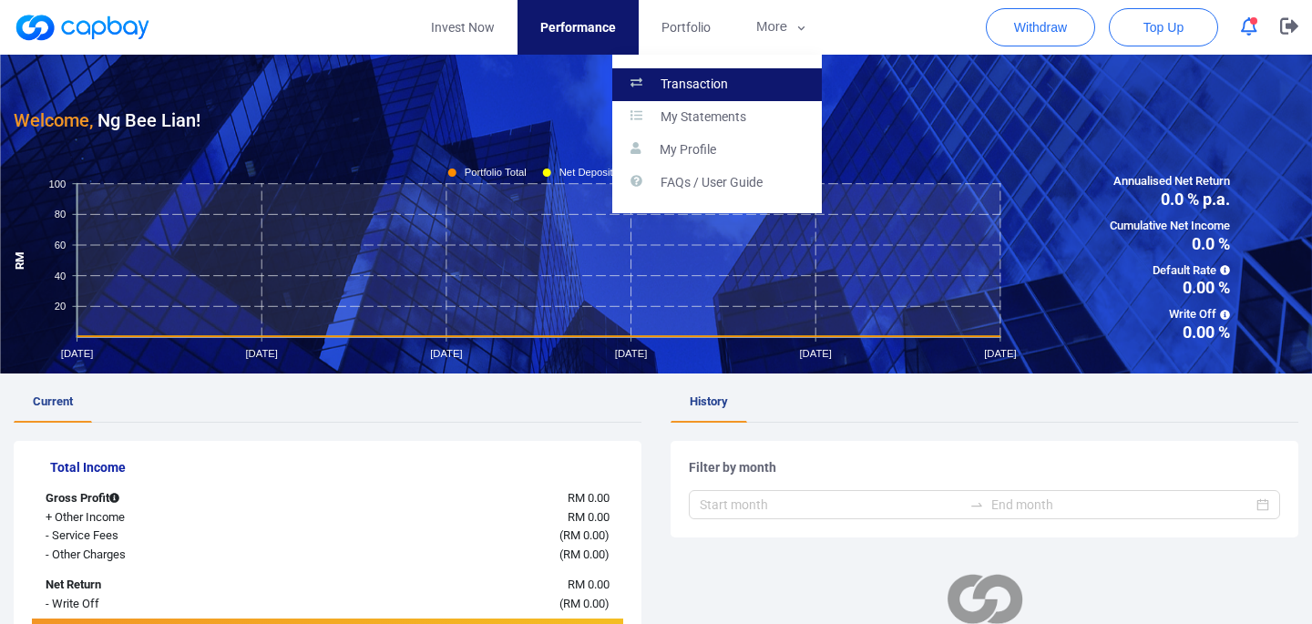
click at [693, 86] on p "Transaction" at bounding box center [694, 85] width 67 height 16
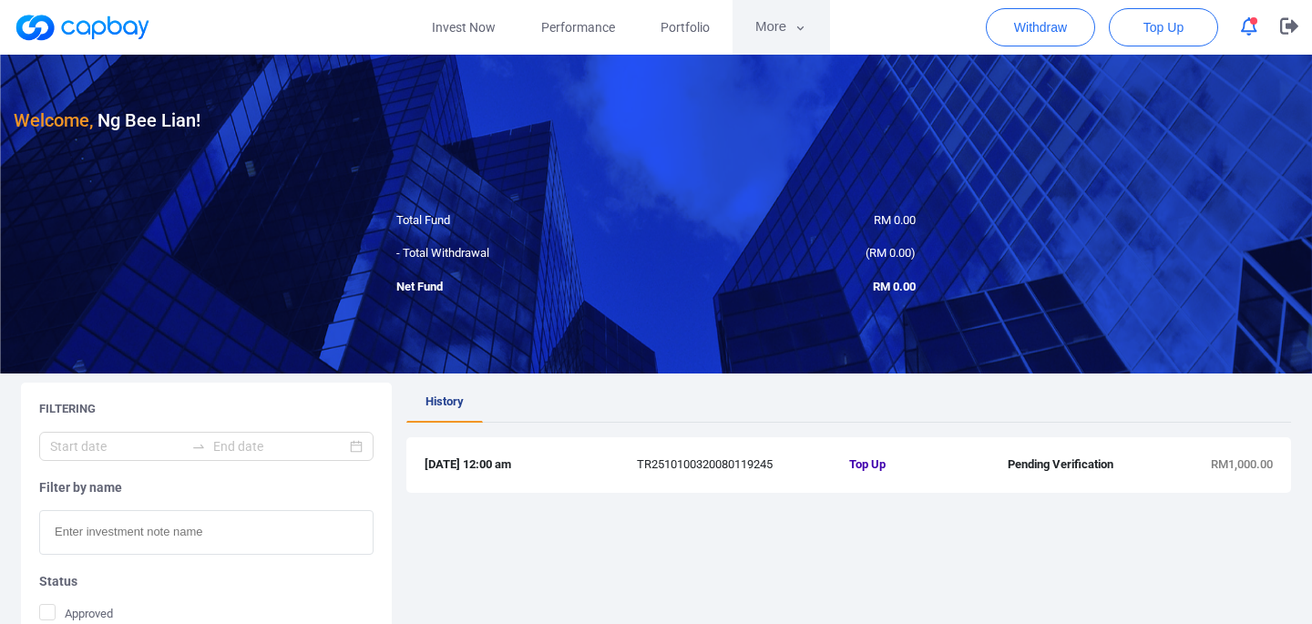
click at [764, 38] on button "More" at bounding box center [782, 27] width 98 height 55
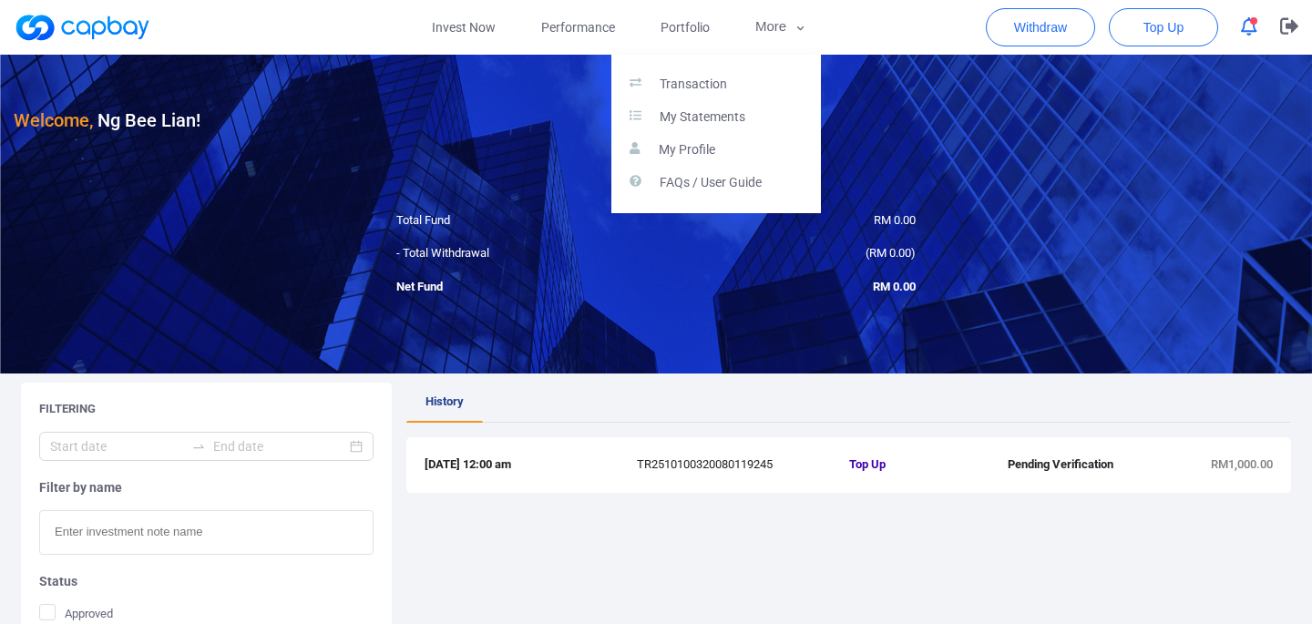
click at [447, 26] on button "button" at bounding box center [656, 312] width 1312 height 624
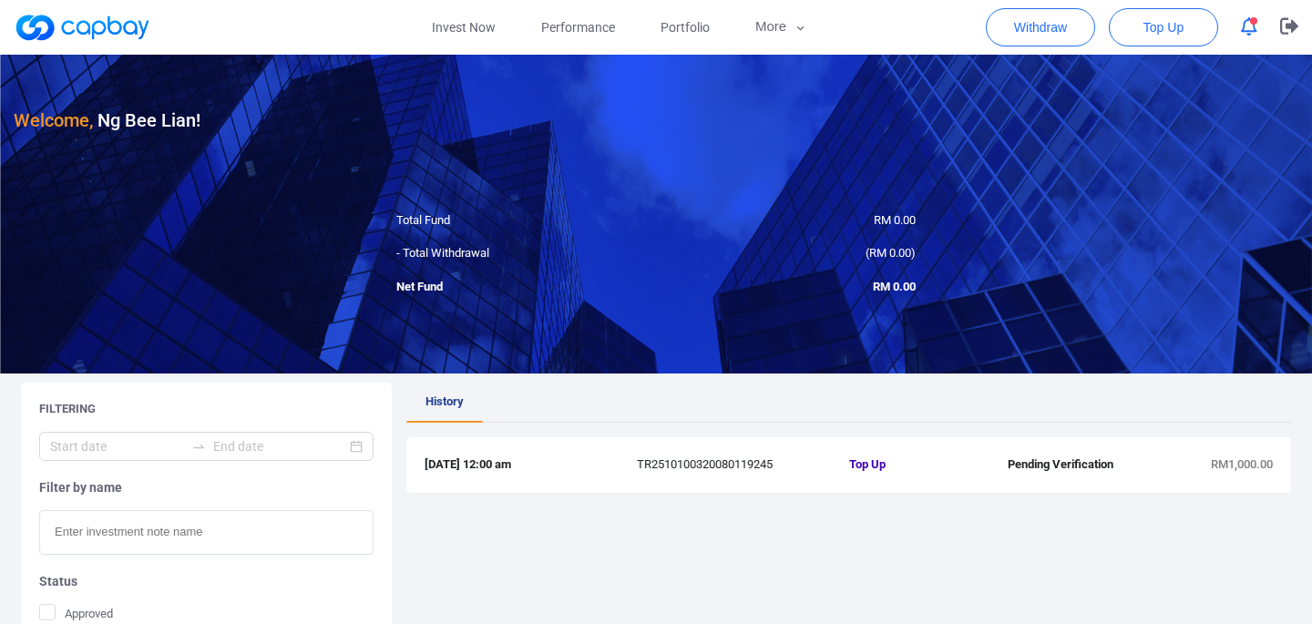
click at [447, 26] on link "Invest Now" at bounding box center [463, 27] width 109 height 55
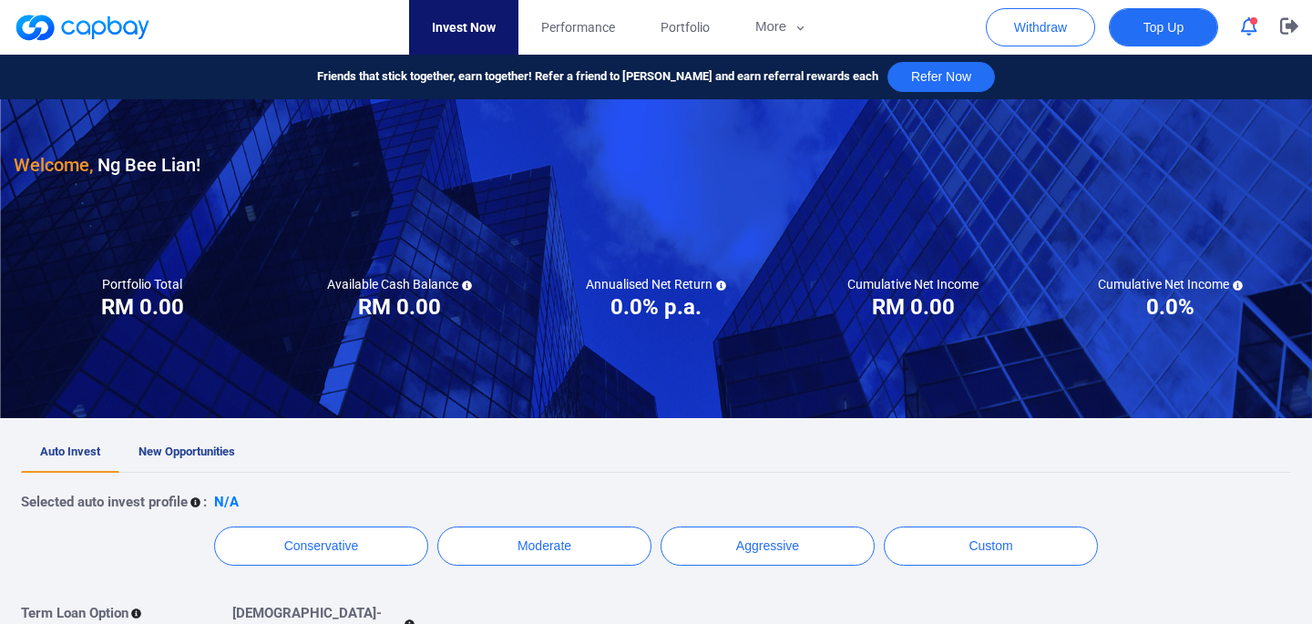
click at [1137, 44] on button "Top Up" at bounding box center [1163, 27] width 109 height 38
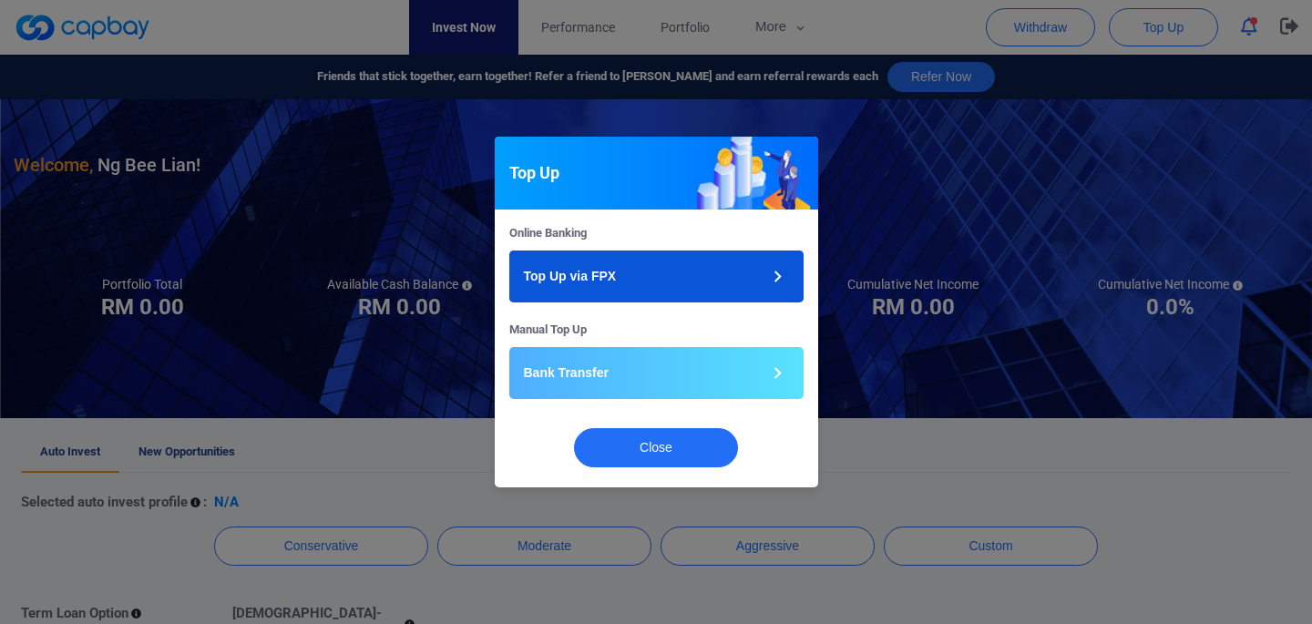
click at [703, 272] on button "Top Up via FPX" at bounding box center [656, 277] width 294 height 52
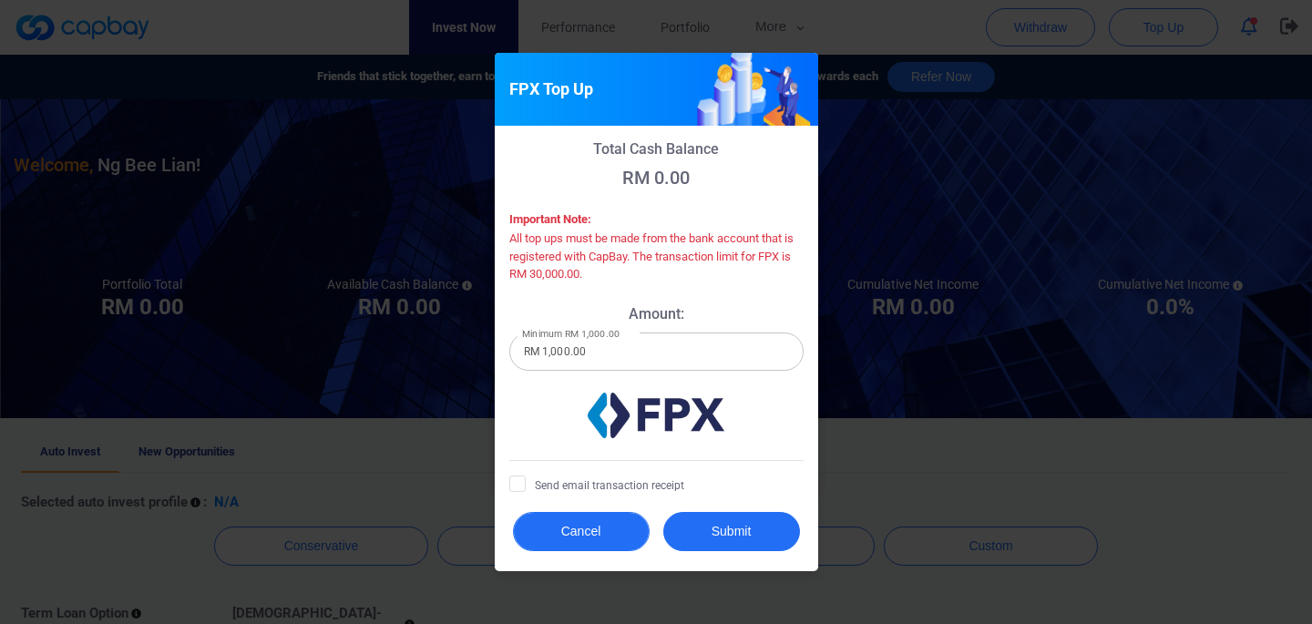
click at [580, 529] on button "Cancel" at bounding box center [581, 531] width 137 height 39
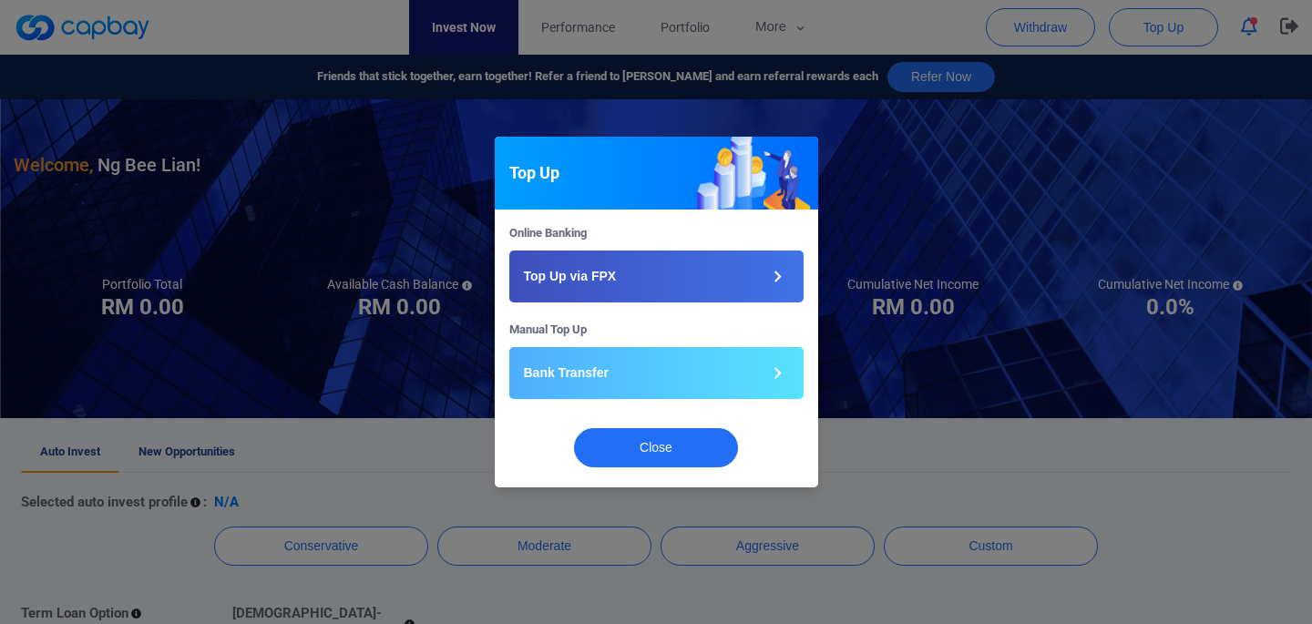
click at [285, 169] on div "Top Up Online Banking Top Up via FPX Manual Top Up Bank Transfer Close" at bounding box center [656, 312] width 1312 height 624
